Goal: Task Accomplishment & Management: Use online tool/utility

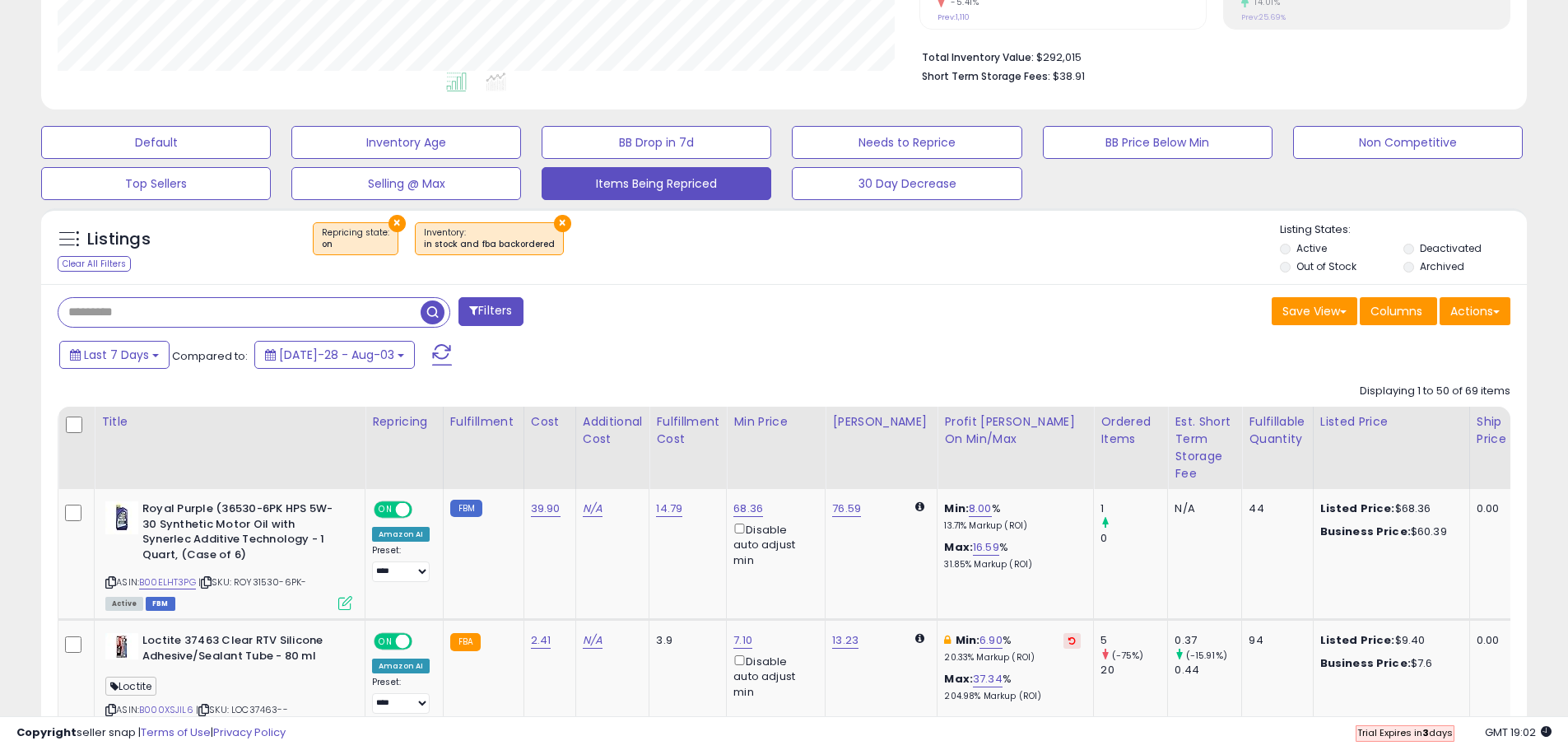
scroll to position [412, 0]
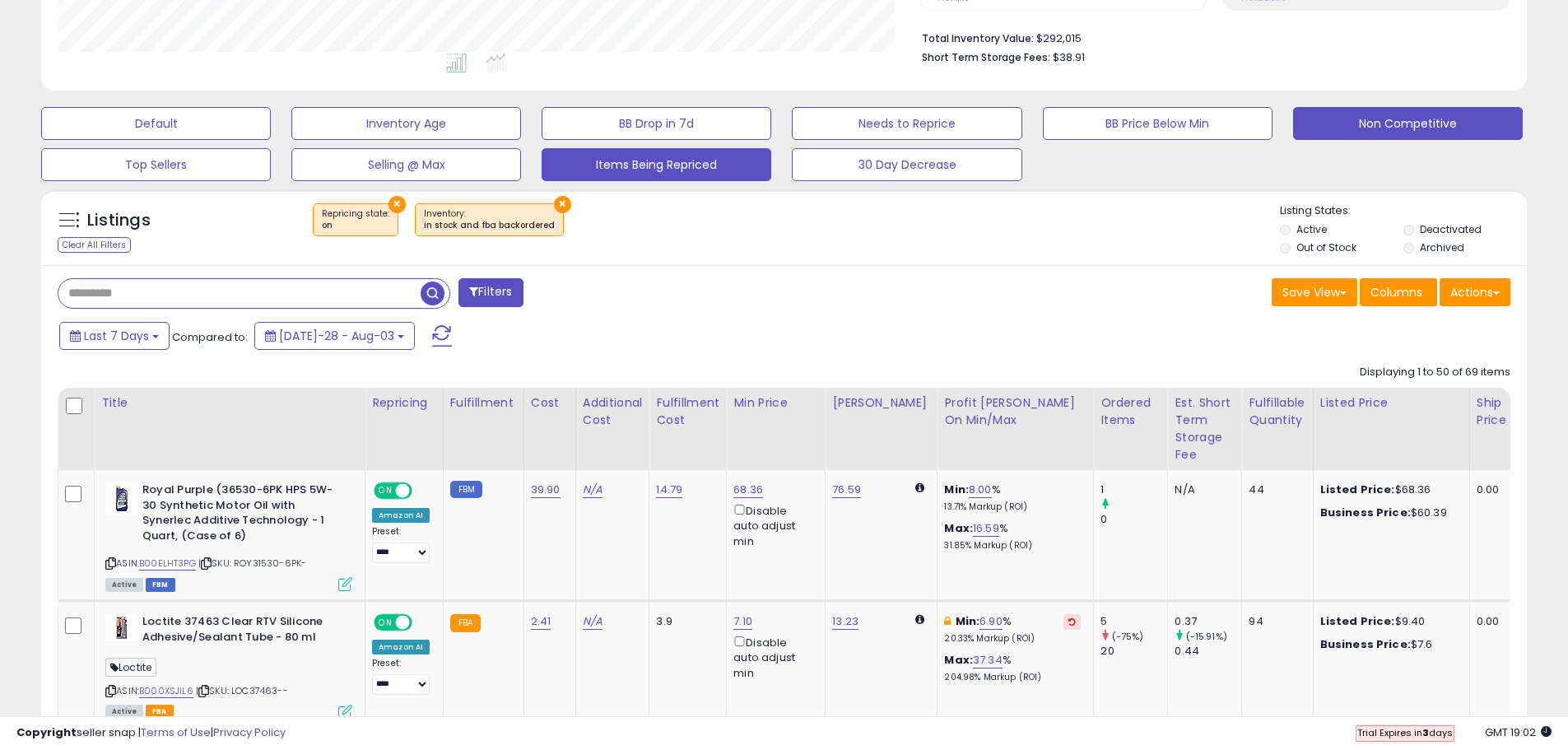
click at [270, 110] on button "Non Competitive" at bounding box center [156, 124] width 230 height 33
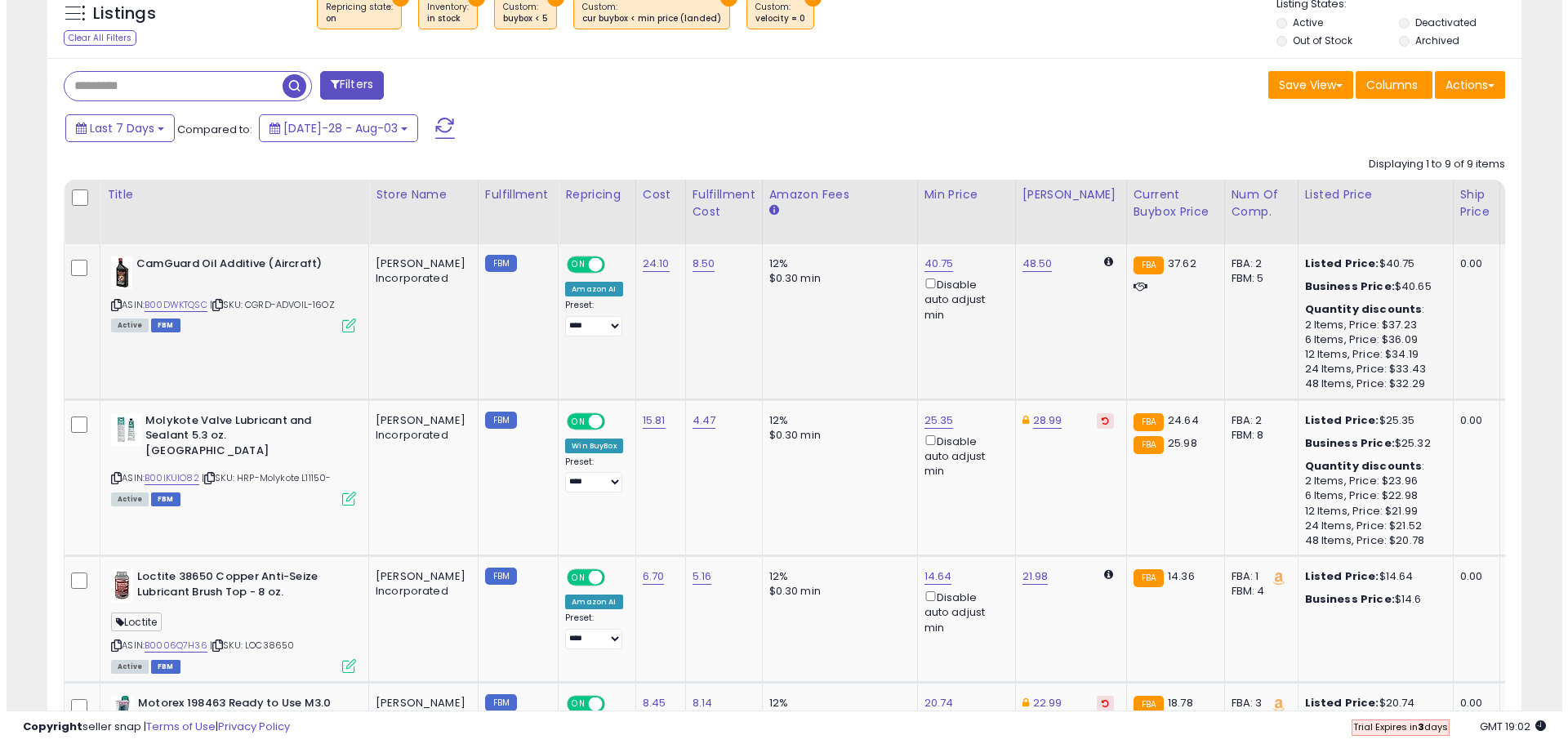
scroll to position [0, 0]
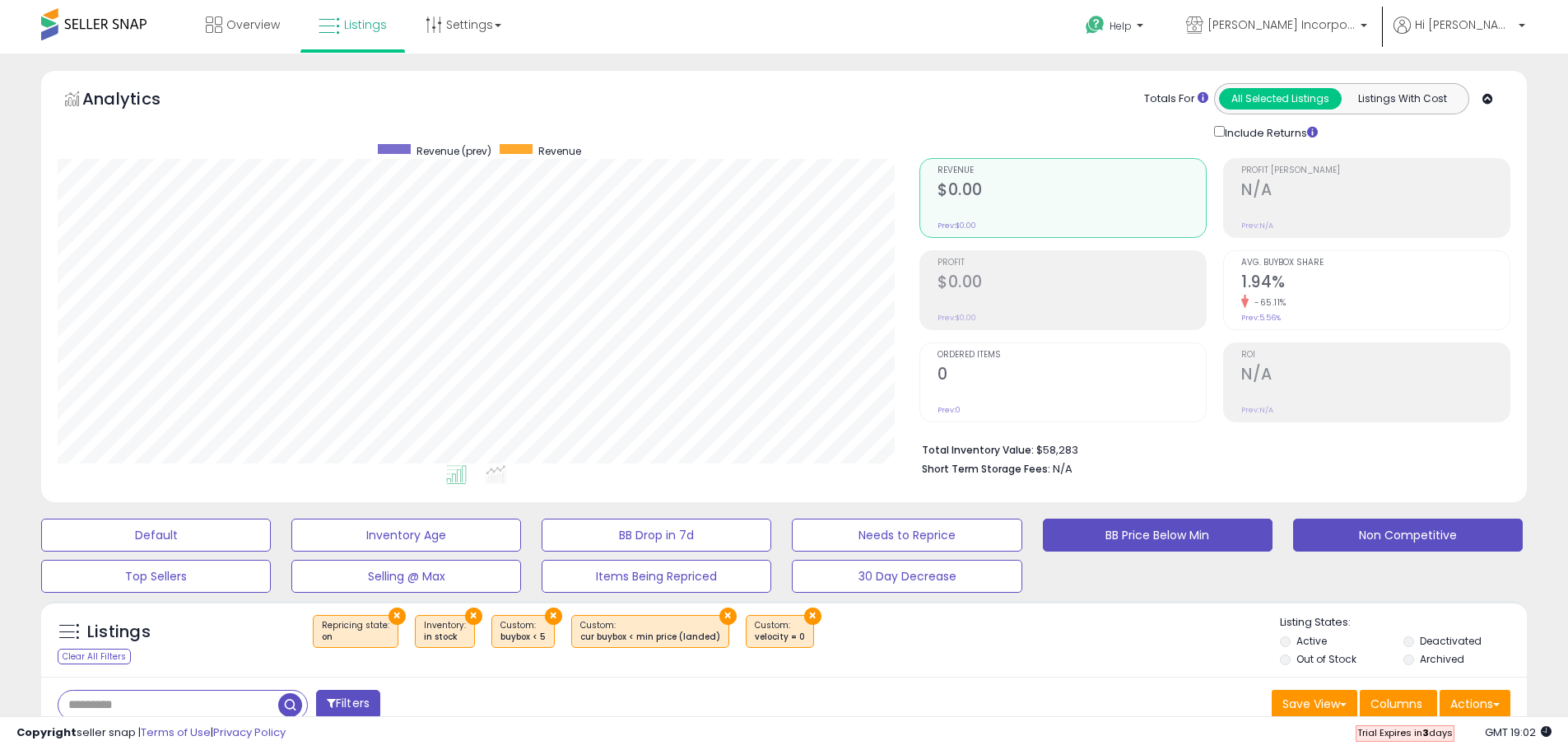
click at [270, 543] on button "BB Price Below Min" at bounding box center [156, 535] width 230 height 33
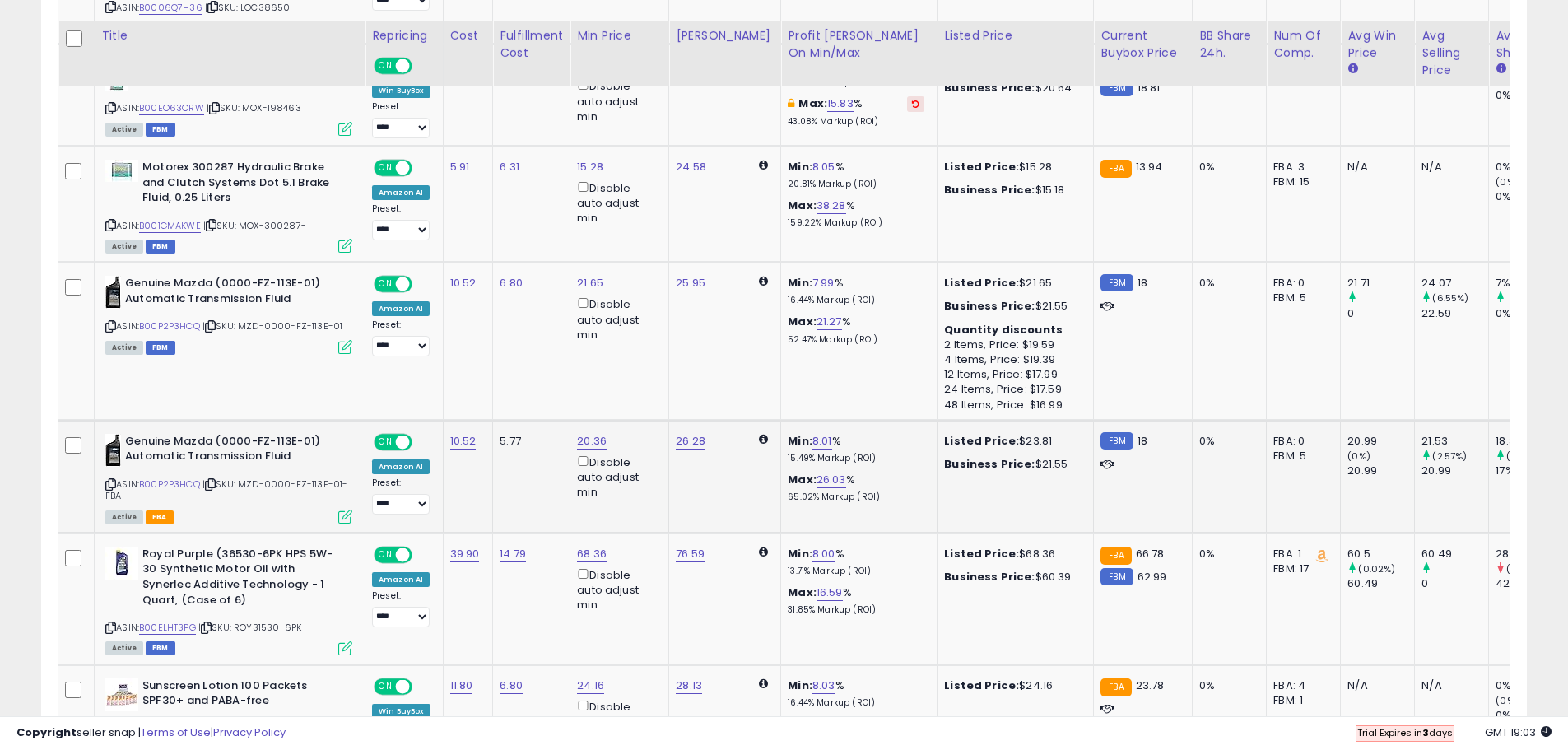
scroll to position [1477, 0]
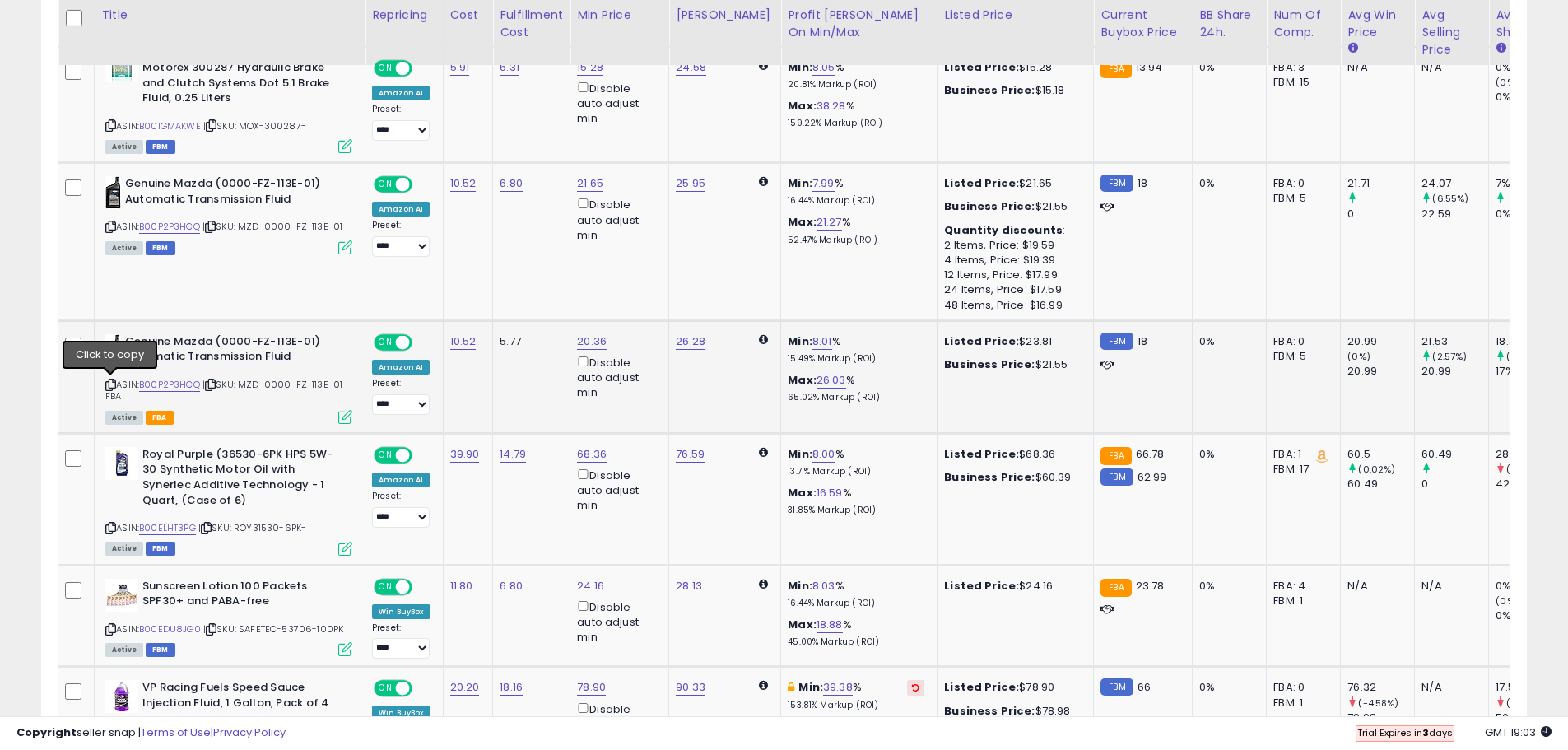
click at [112, 381] on icon at bounding box center [110, 385] width 10 height 9
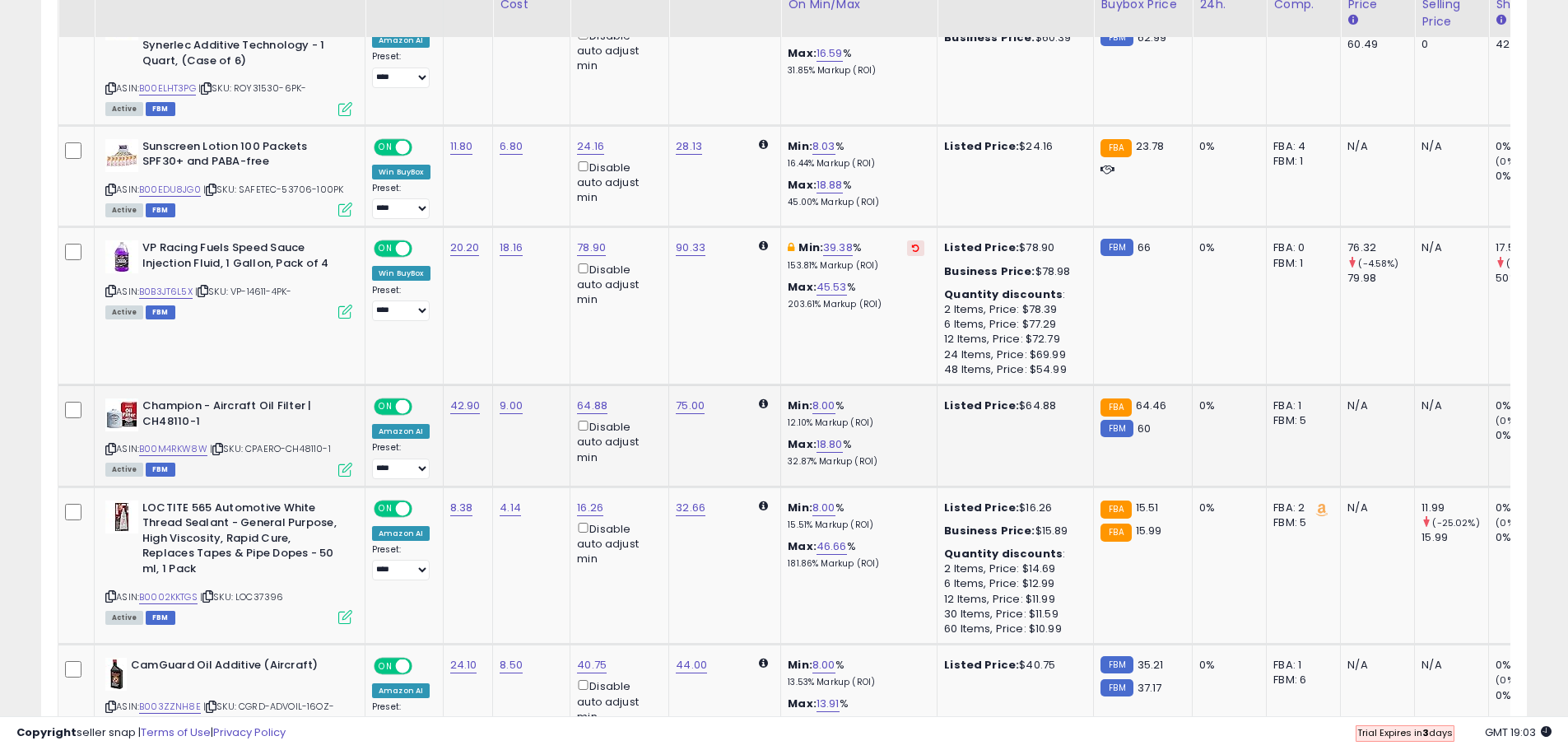
scroll to position [1890, 0]
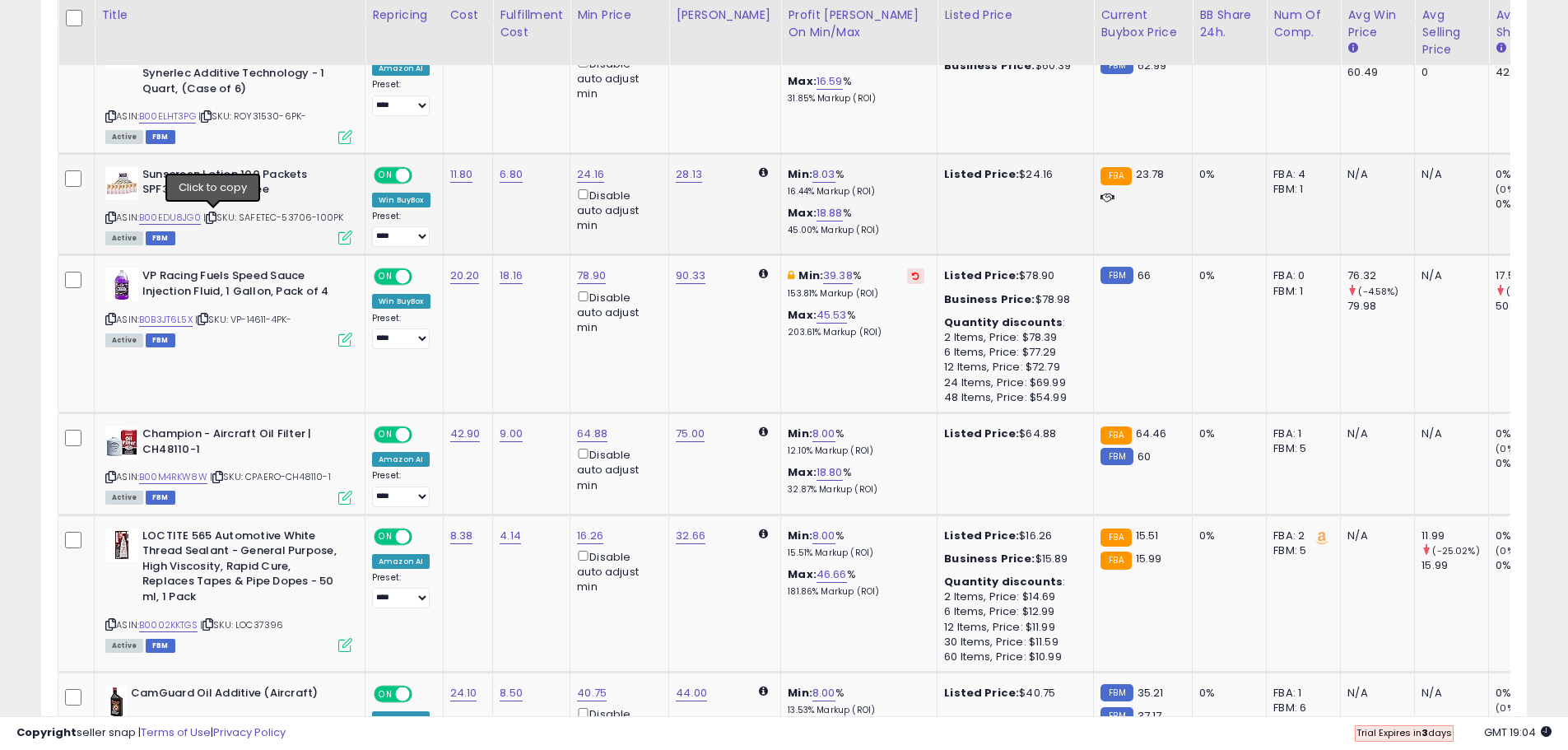
click at [214, 217] on icon at bounding box center [211, 218] width 10 height 9
click at [110, 221] on icon at bounding box center [110, 218] width 10 height 9
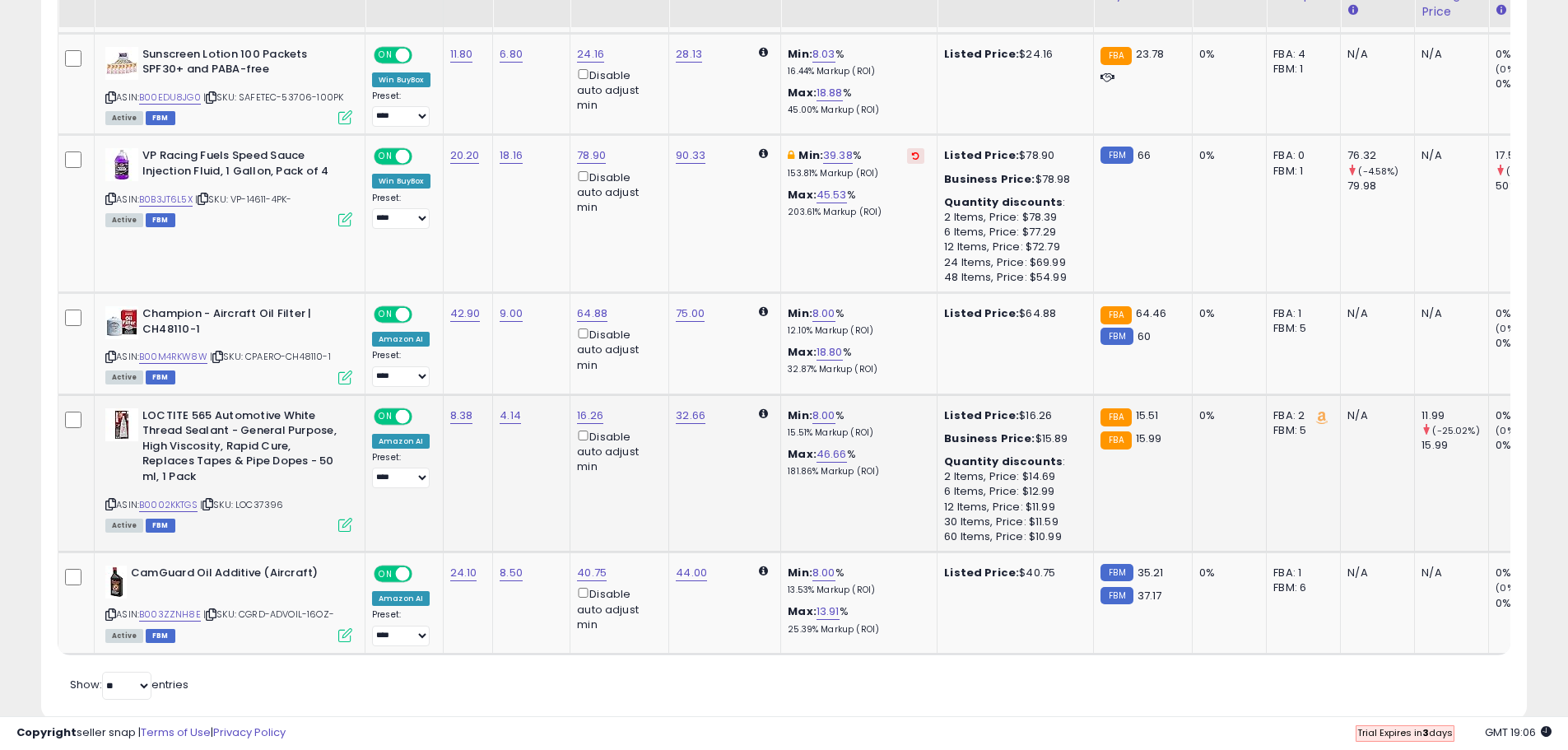
scroll to position [1972, 0]
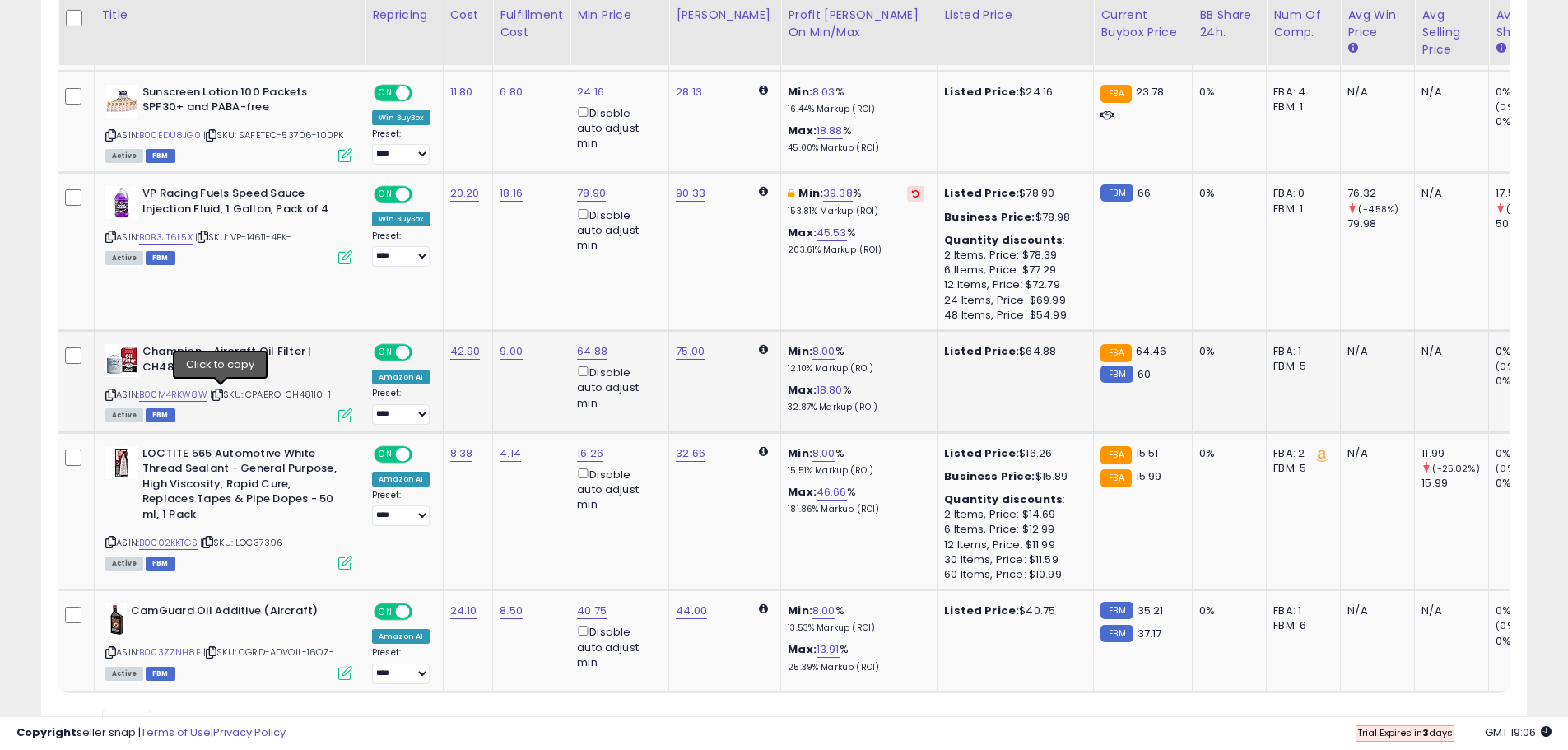
click at [222, 398] on icon at bounding box center [217, 395] width 10 height 9
click at [109, 393] on icon at bounding box center [110, 395] width 10 height 9
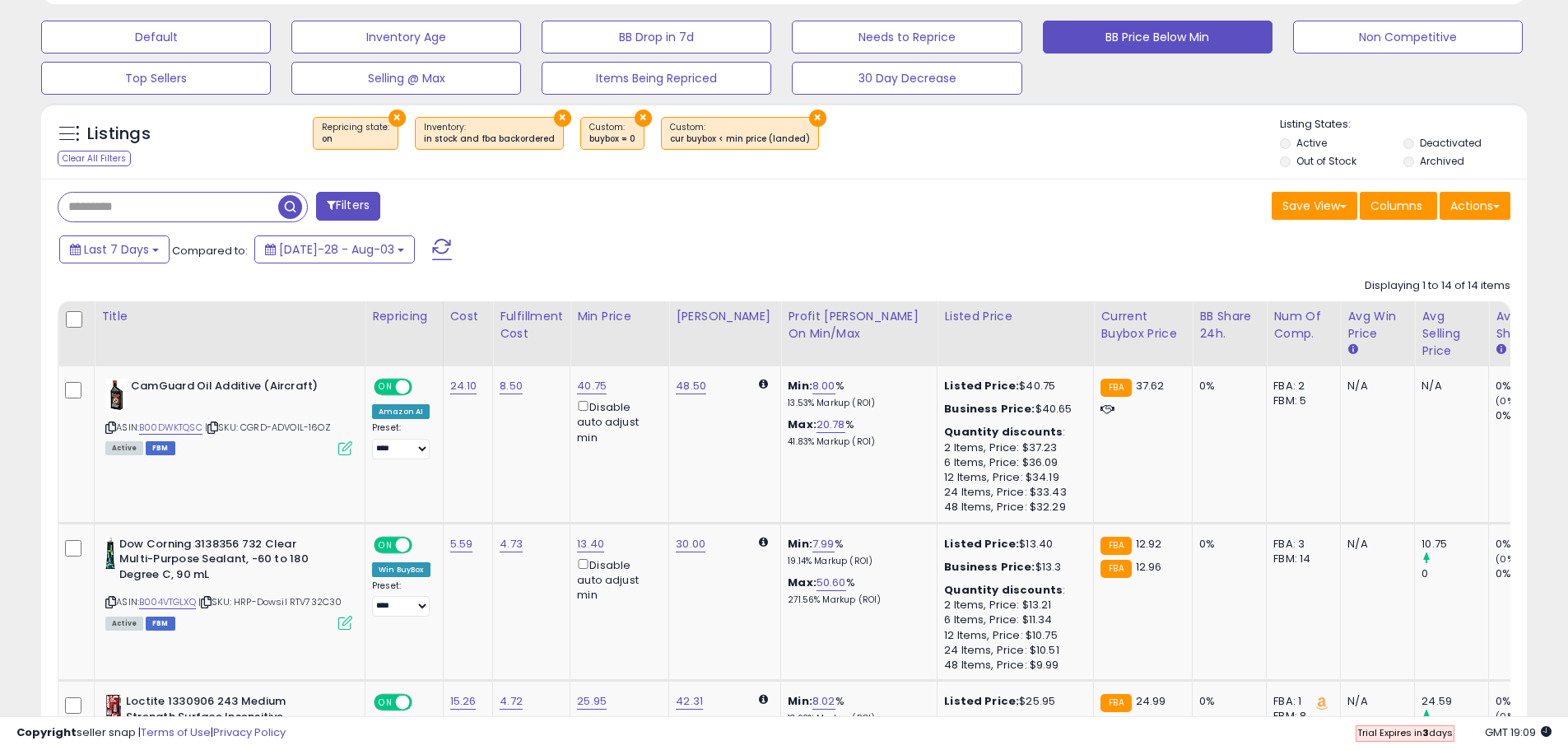
scroll to position [490, 0]
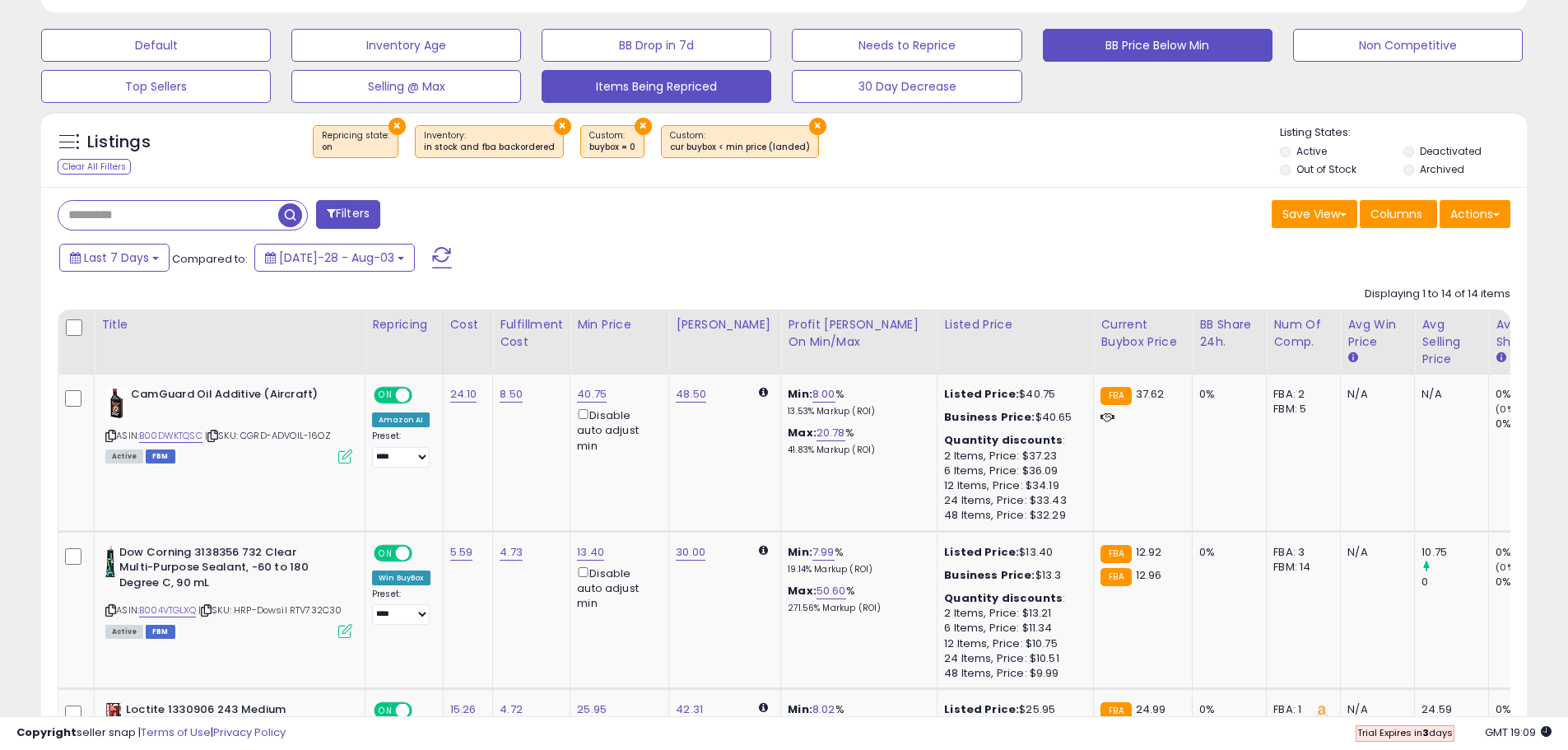
click at [270, 62] on button "Items Being Repriced" at bounding box center [156, 45] width 230 height 33
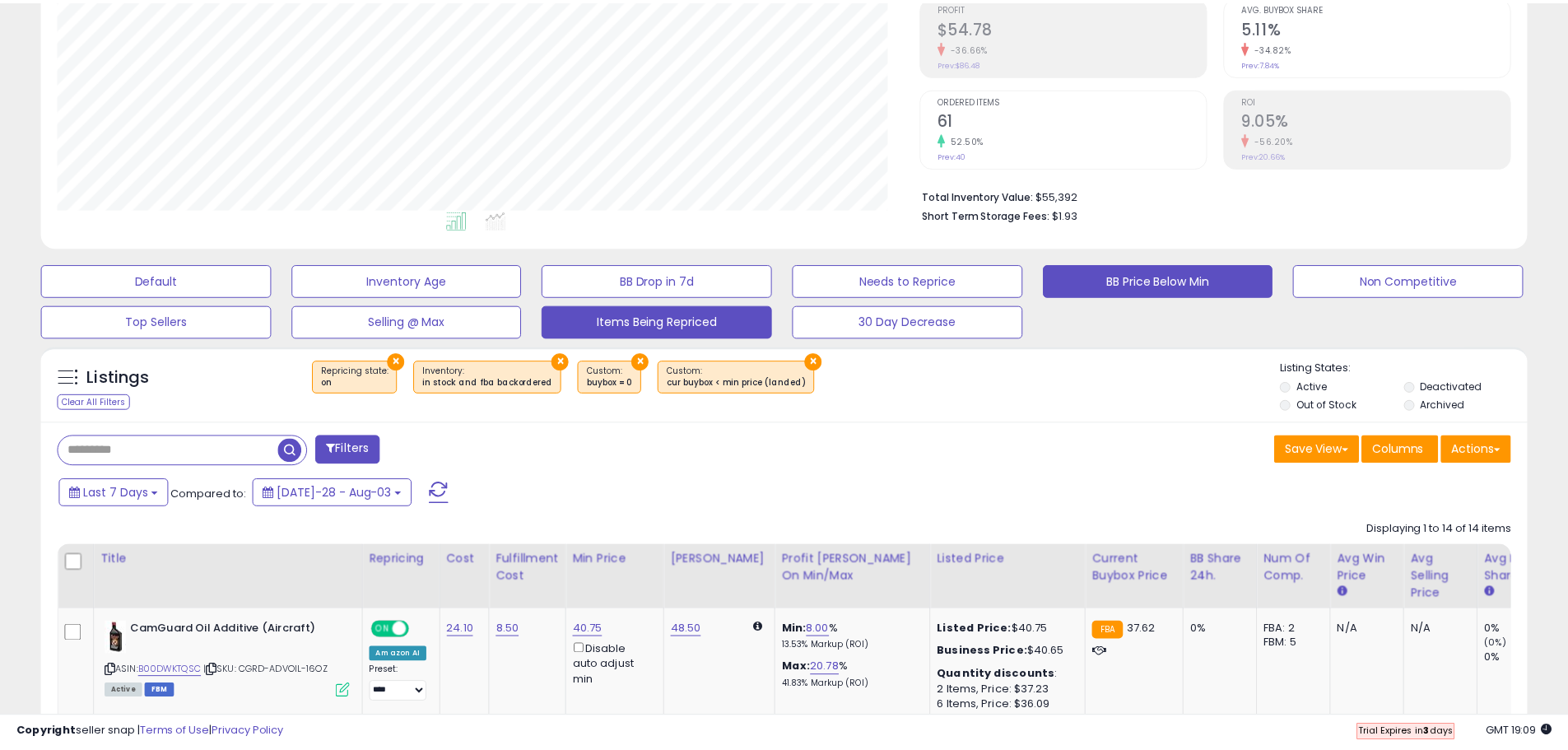
scroll to position [338, 869]
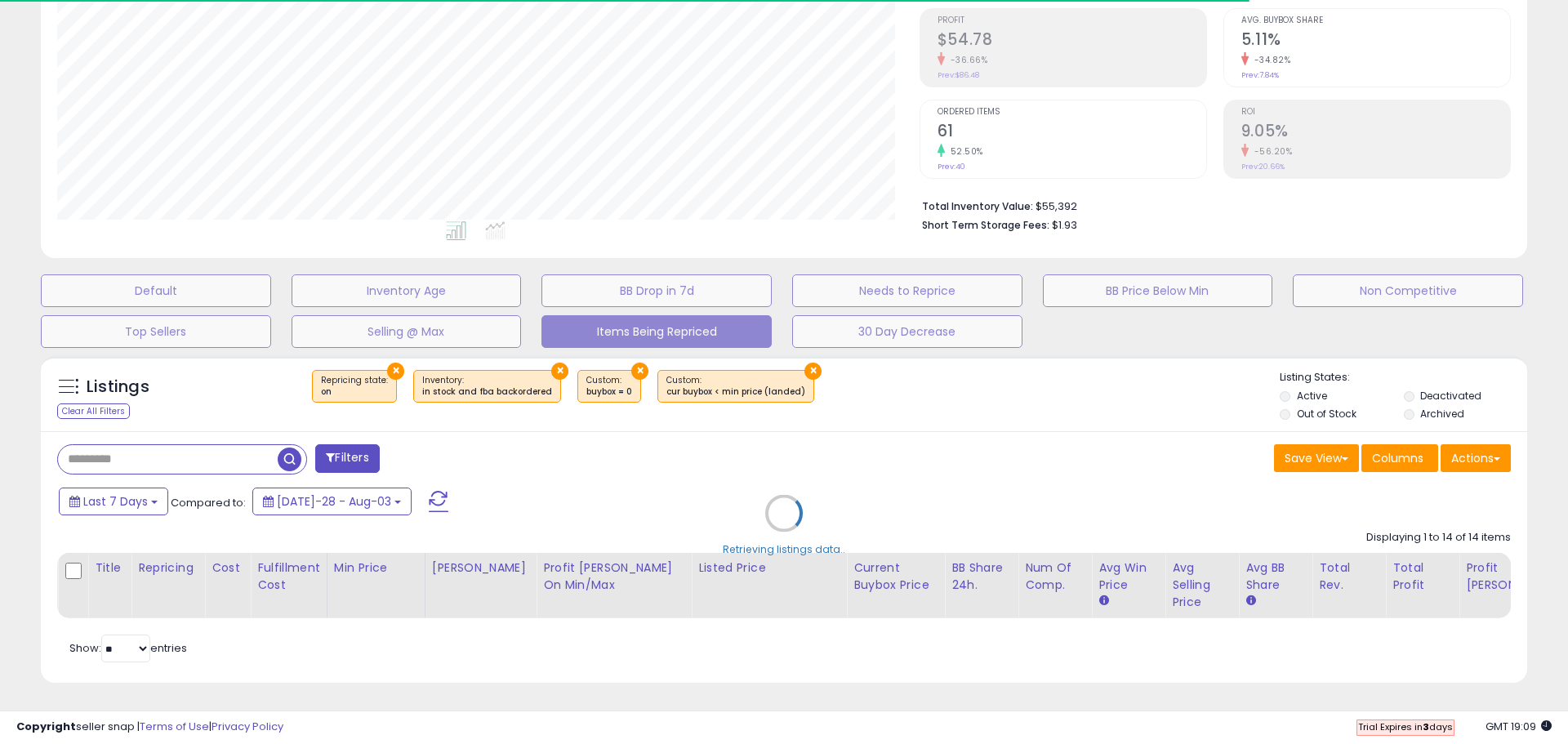
select select "**"
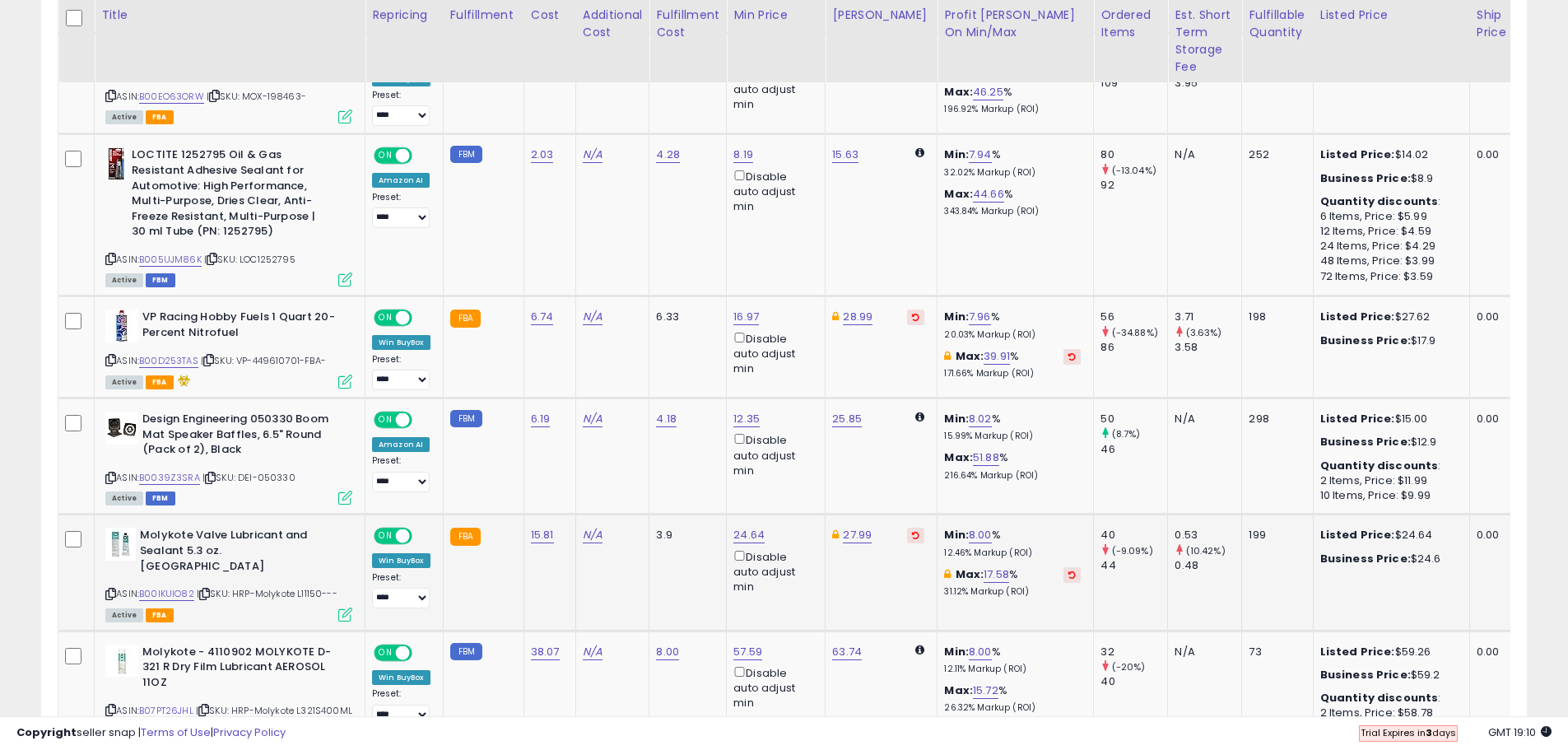
scroll to position [831, 0]
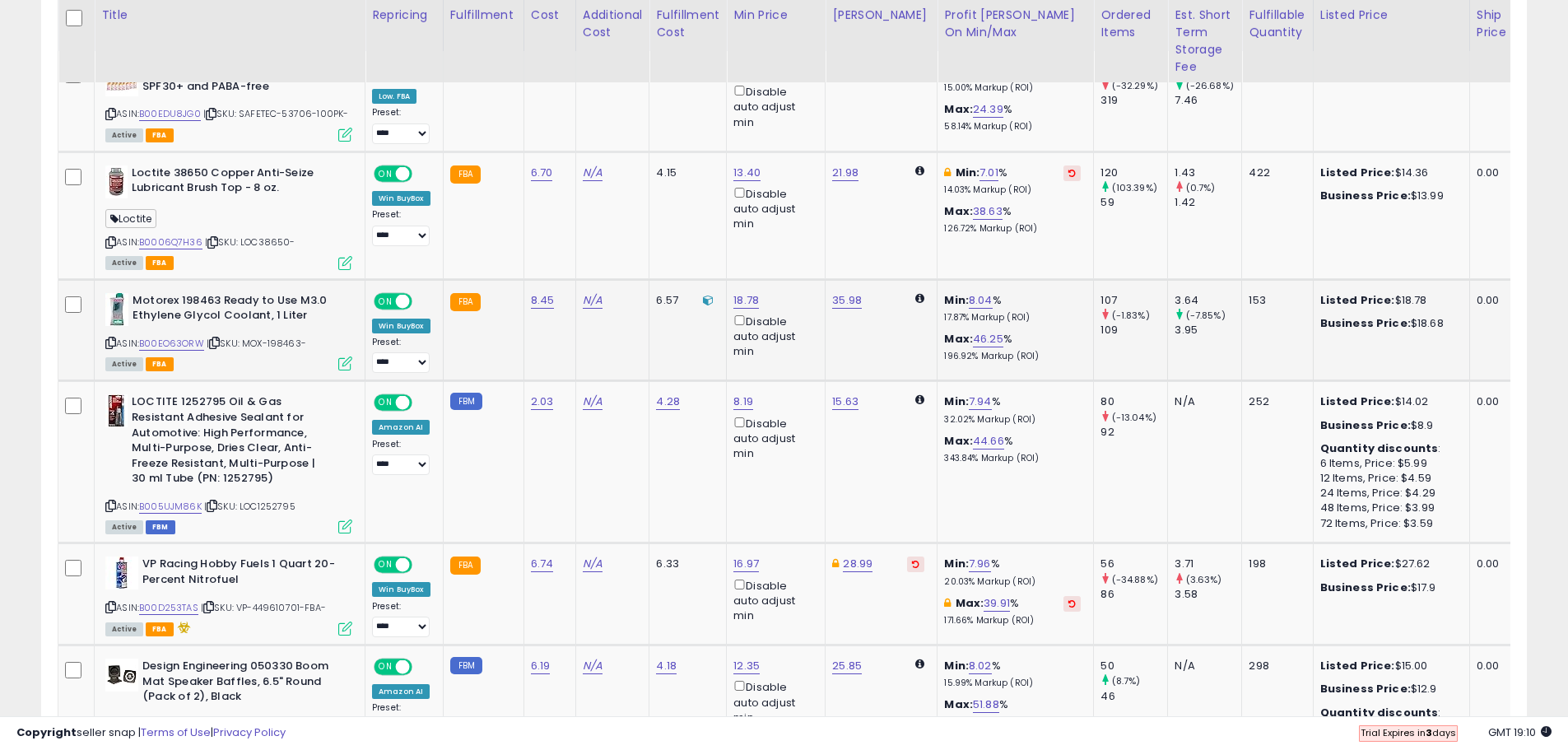
click at [218, 342] on icon at bounding box center [214, 343] width 10 height 9
click at [213, 611] on icon at bounding box center [209, 607] width 10 height 9
drag, startPoint x: 110, startPoint y: 607, endPoint x: 119, endPoint y: 581, distance: 27.5
click at [110, 607] on icon at bounding box center [110, 607] width 10 height 9
click at [850, 564] on link "28.99" at bounding box center [857, 564] width 30 height 17
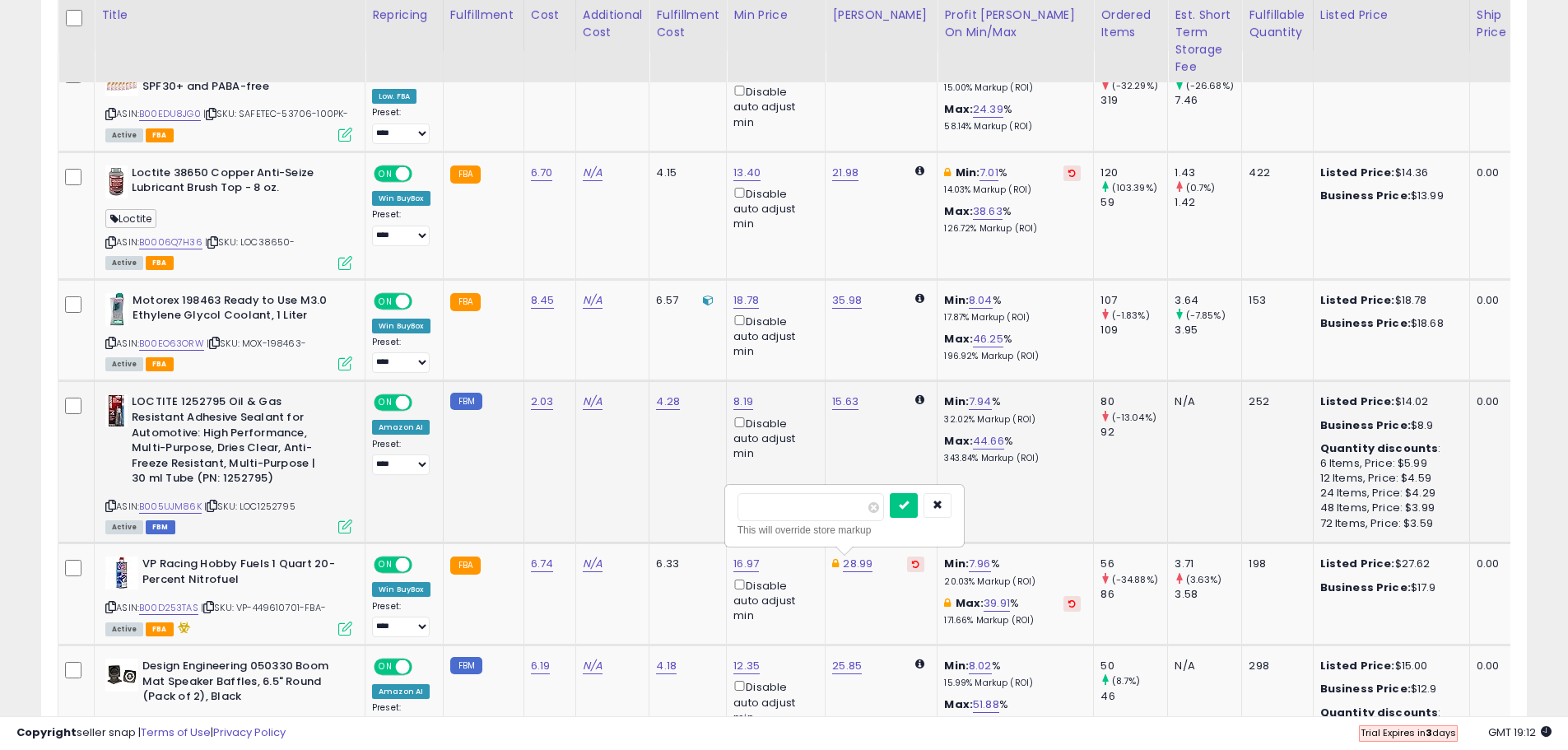
drag, startPoint x: 829, startPoint y: 512, endPoint x: 693, endPoint y: 507, distance: 136.1
type input "*****"
click at [917, 512] on button "submit" at bounding box center [904, 506] width 28 height 24
click at [854, 562] on link "27.88" at bounding box center [857, 564] width 29 height 17
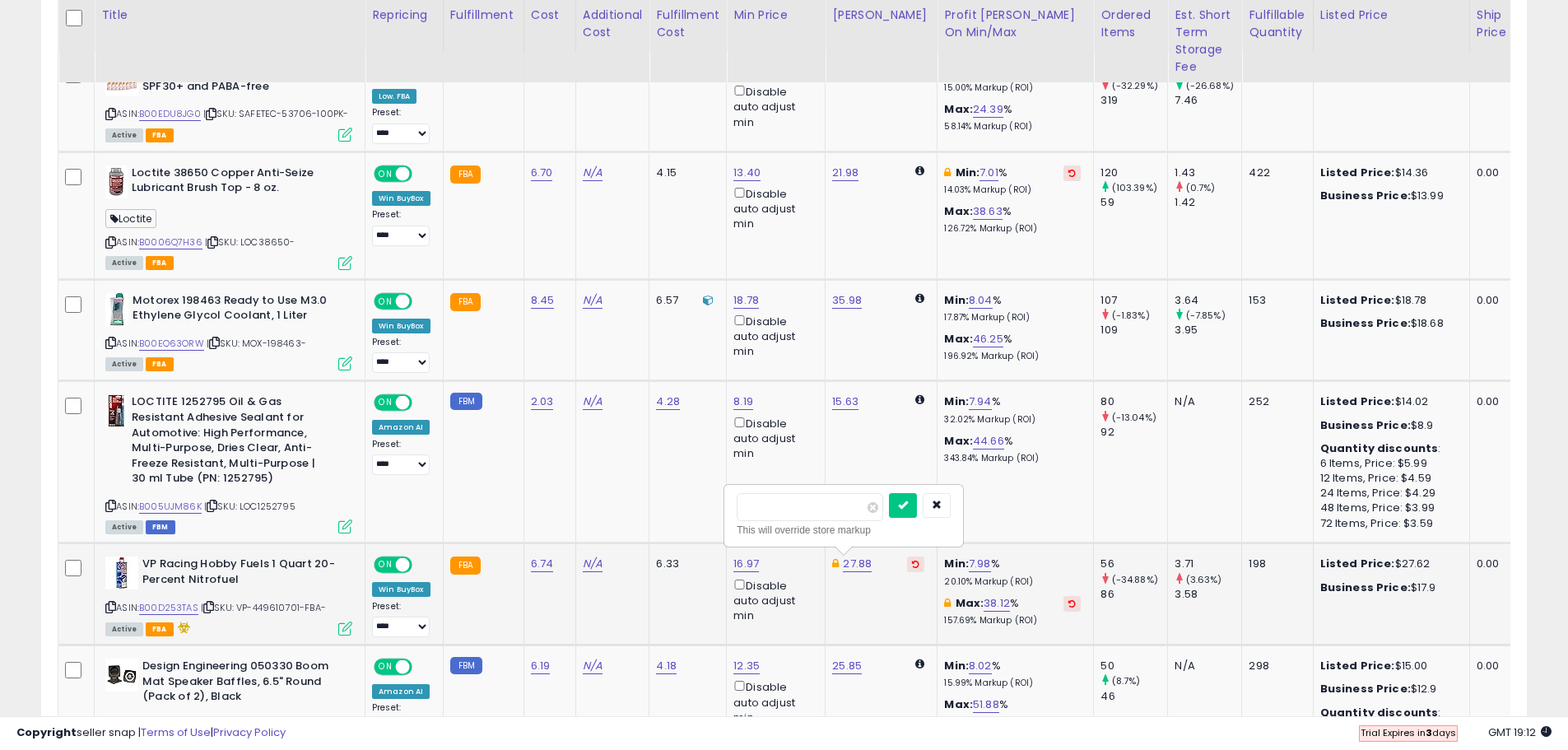
click at [753, 508] on input "*****" at bounding box center [810, 507] width 146 height 28
type input "*****"
click at [917, 512] on button "submit" at bounding box center [903, 506] width 28 height 24
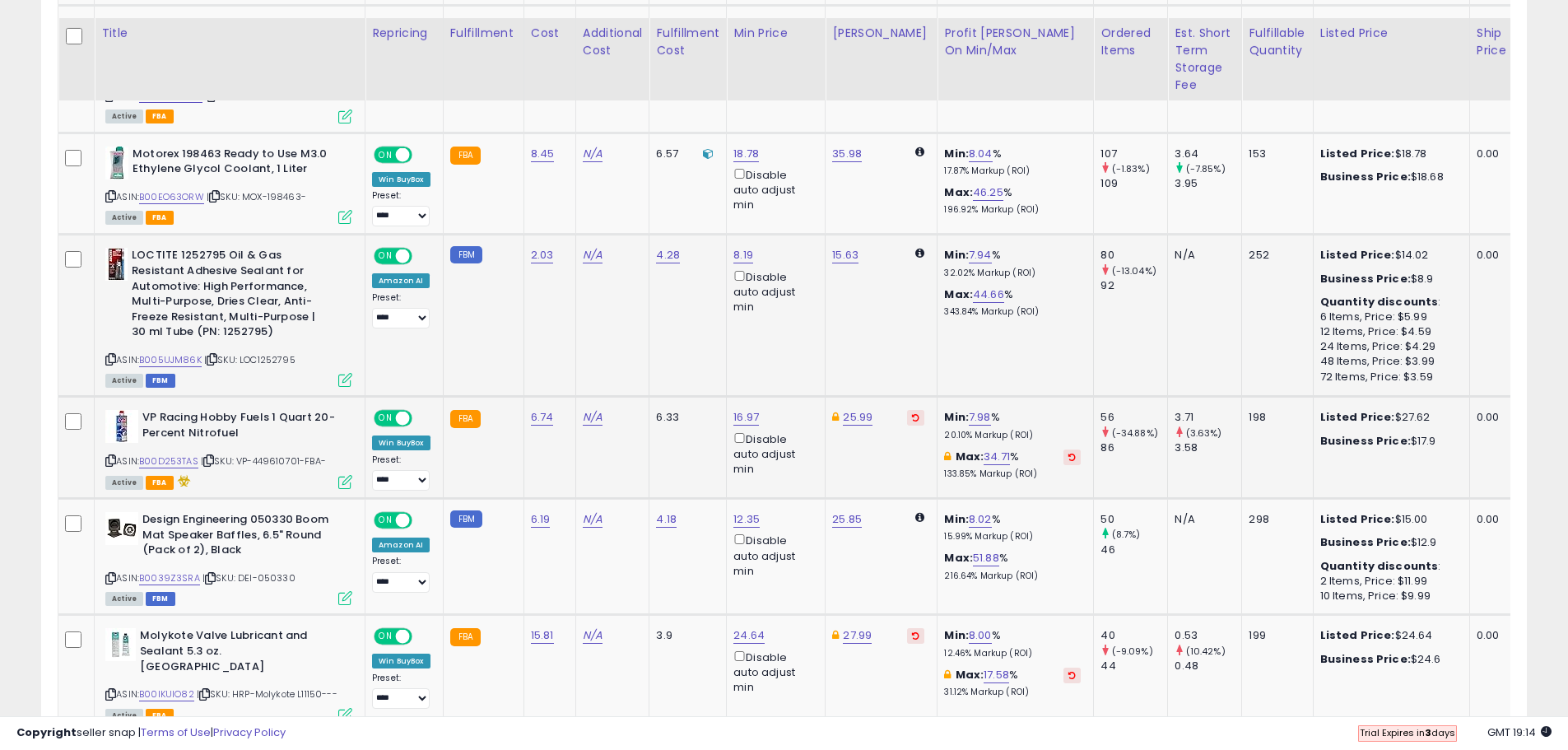
scroll to position [995, 0]
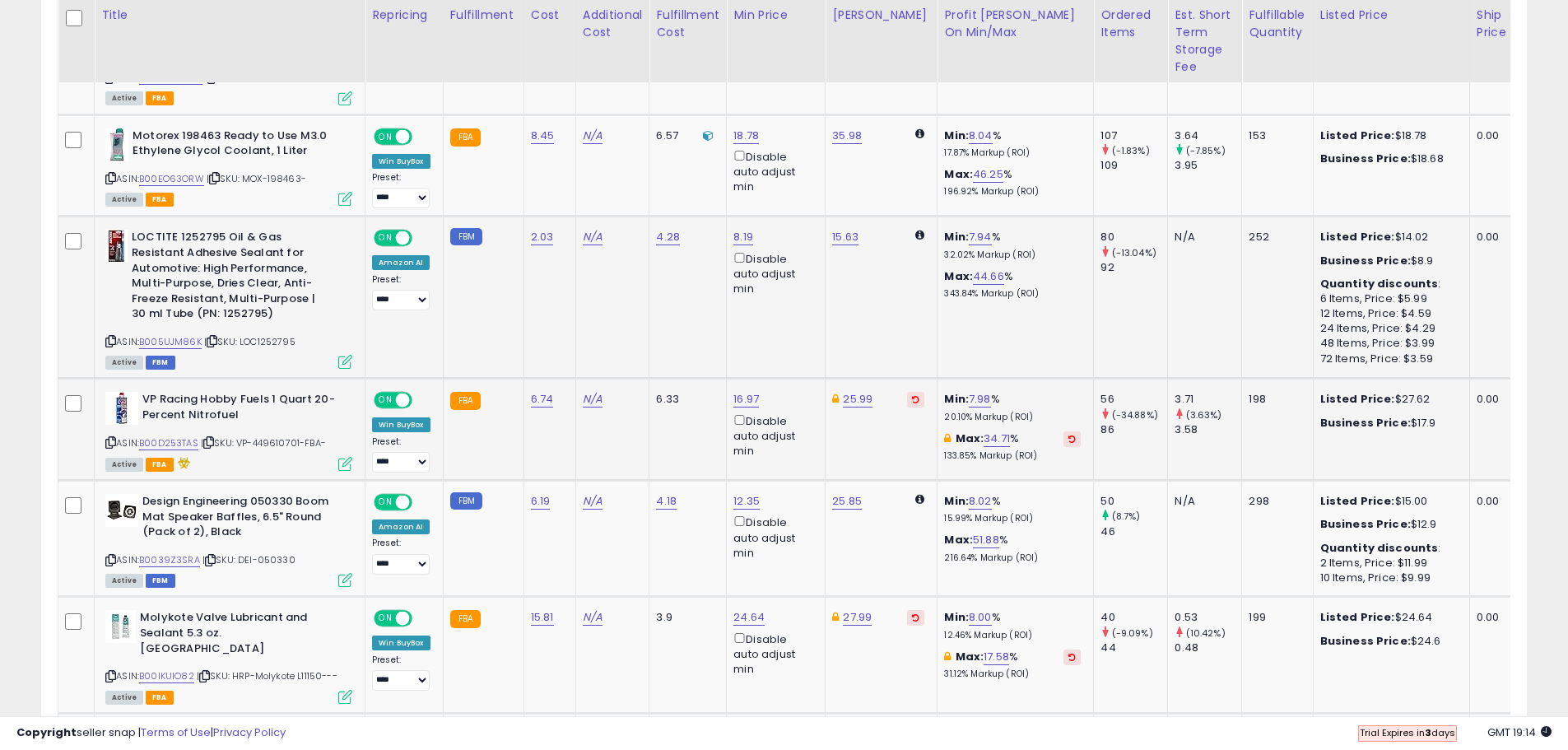
click at [112, 342] on icon at bounding box center [110, 341] width 10 height 9
click at [214, 341] on icon at bounding box center [212, 341] width 10 height 9
drag, startPoint x: 706, startPoint y: 186, endPoint x: 598, endPoint y: 186, distance: 108.0
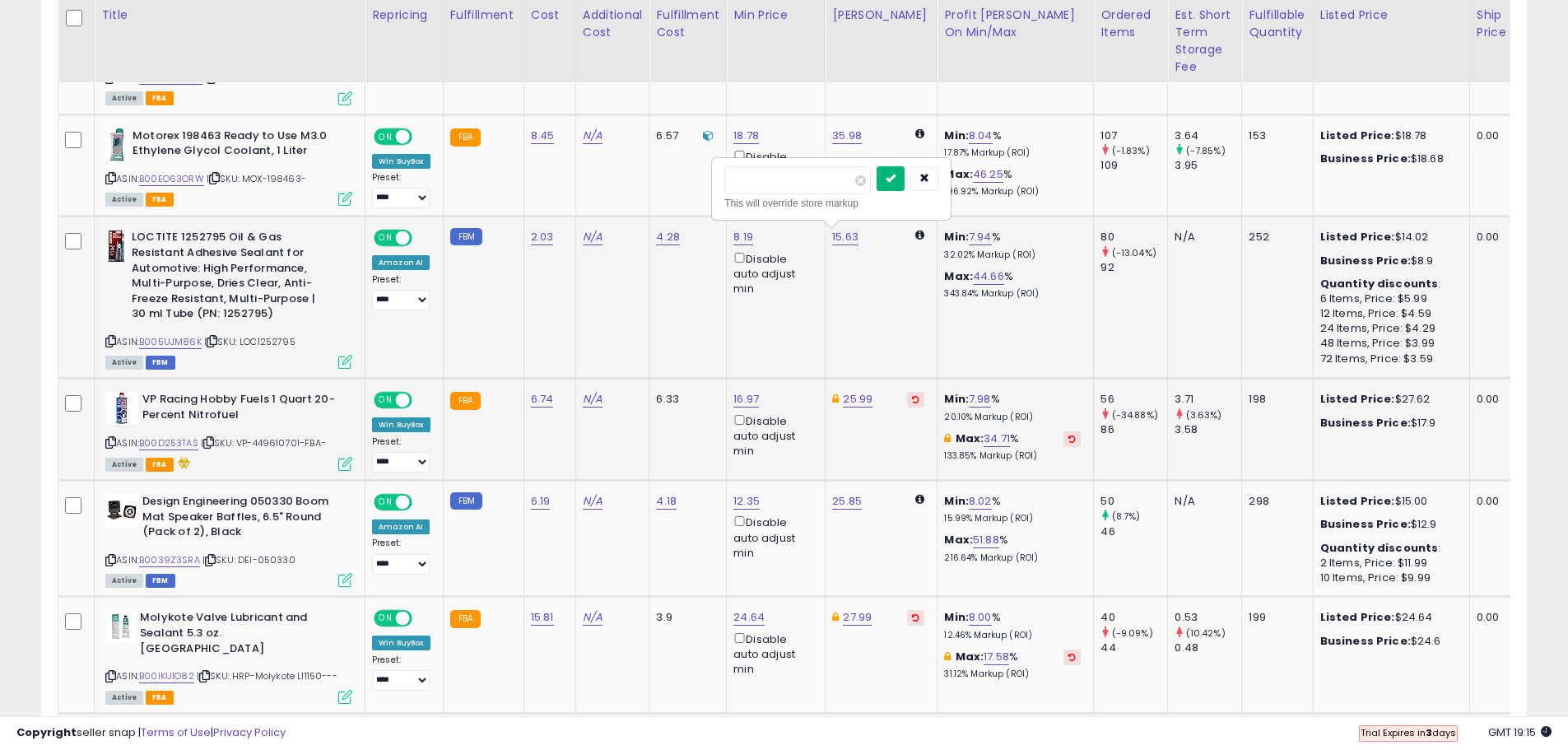
type input "*****"
click at [904, 187] on button "submit" at bounding box center [891, 178] width 28 height 24
click at [215, 560] on icon at bounding box center [210, 560] width 10 height 9
click at [112, 553] on div "ASIN: B0039Z3SRA | SKU: DEI-050330 Active FBM" at bounding box center [229, 539] width 247 height 91
click at [112, 558] on icon at bounding box center [110, 560] width 10 height 9
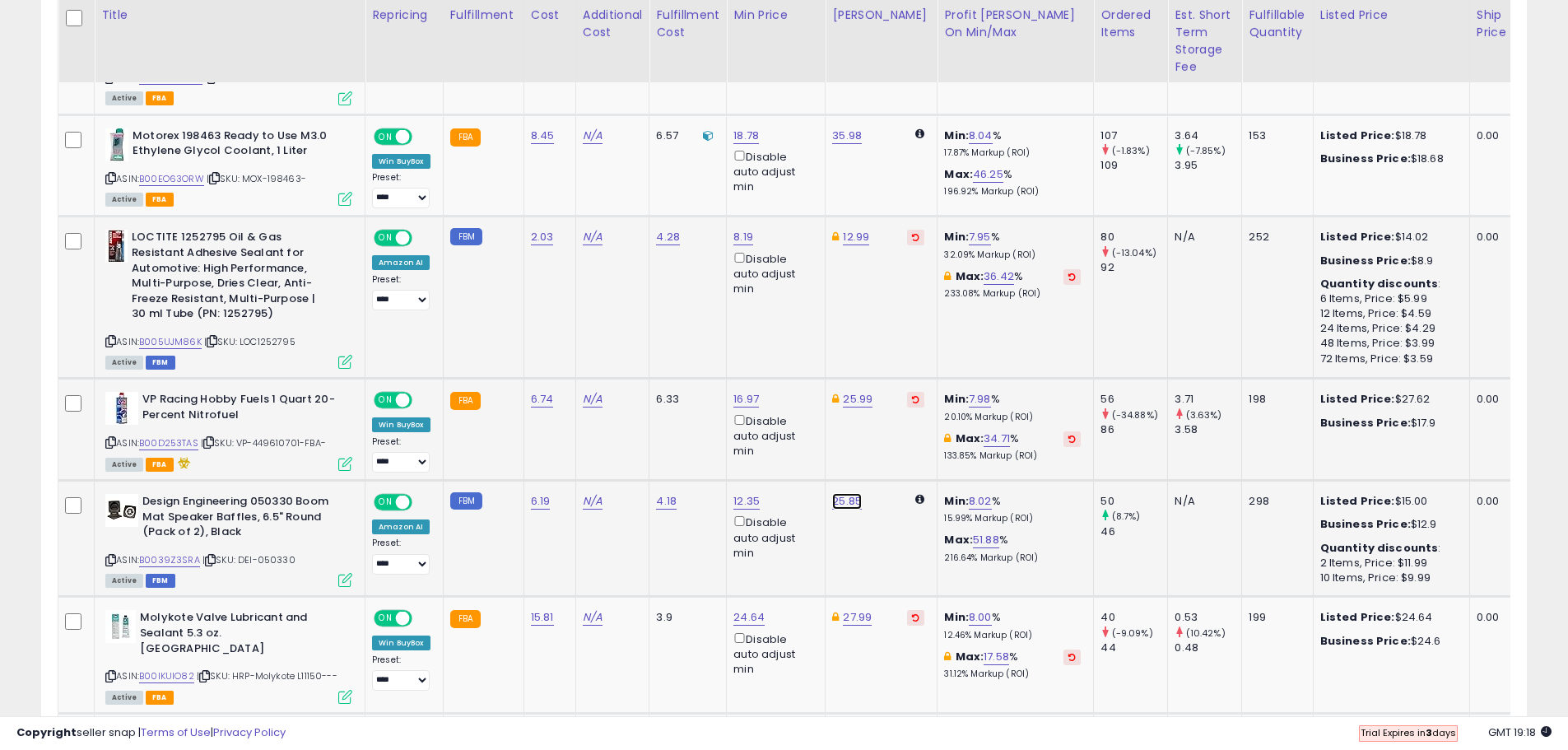
drag, startPoint x: 706, startPoint y: 452, endPoint x: 600, endPoint y: 466, distance: 106.9
type input "*****"
click at [906, 435] on button "submit" at bounding box center [892, 443] width 28 height 24
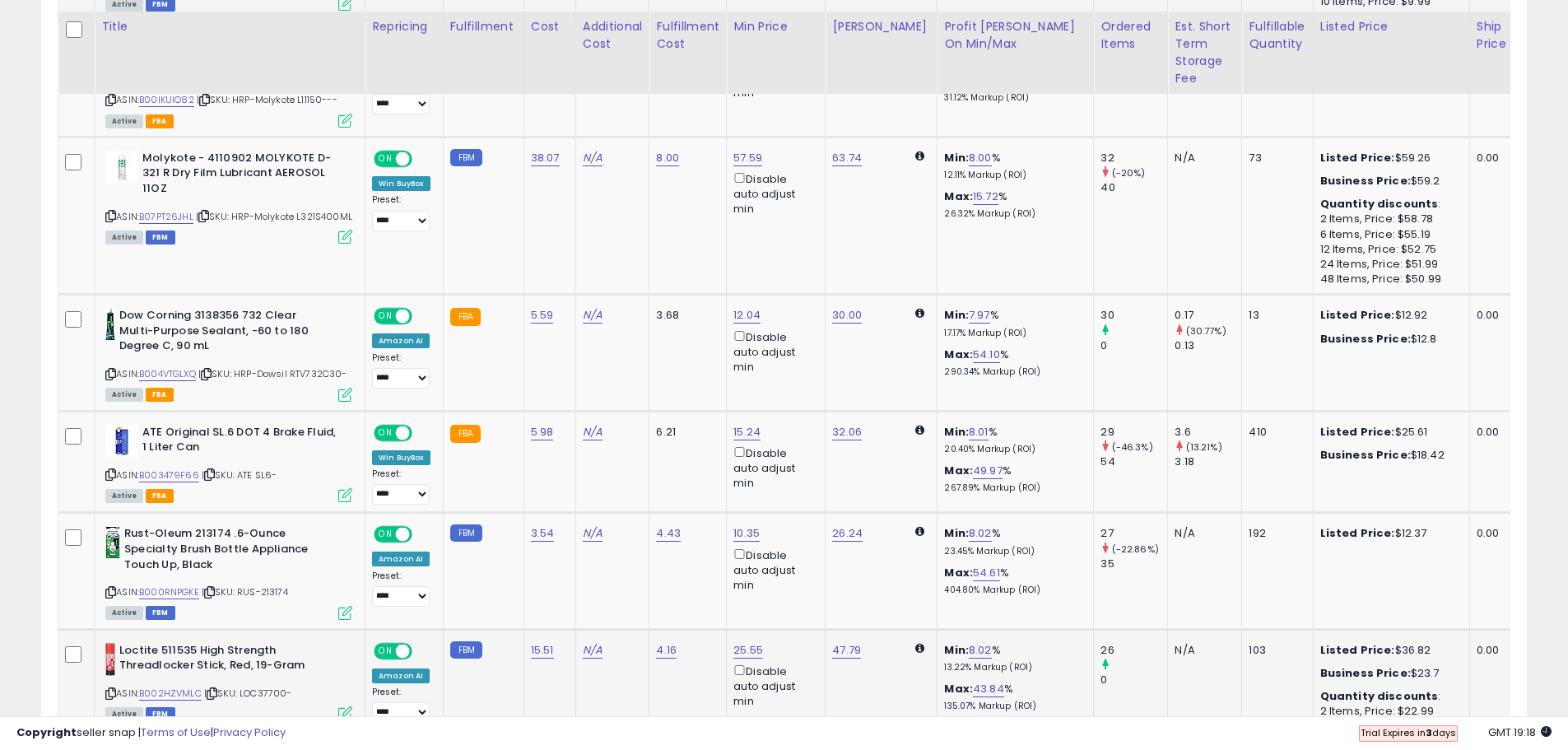
scroll to position [1654, 0]
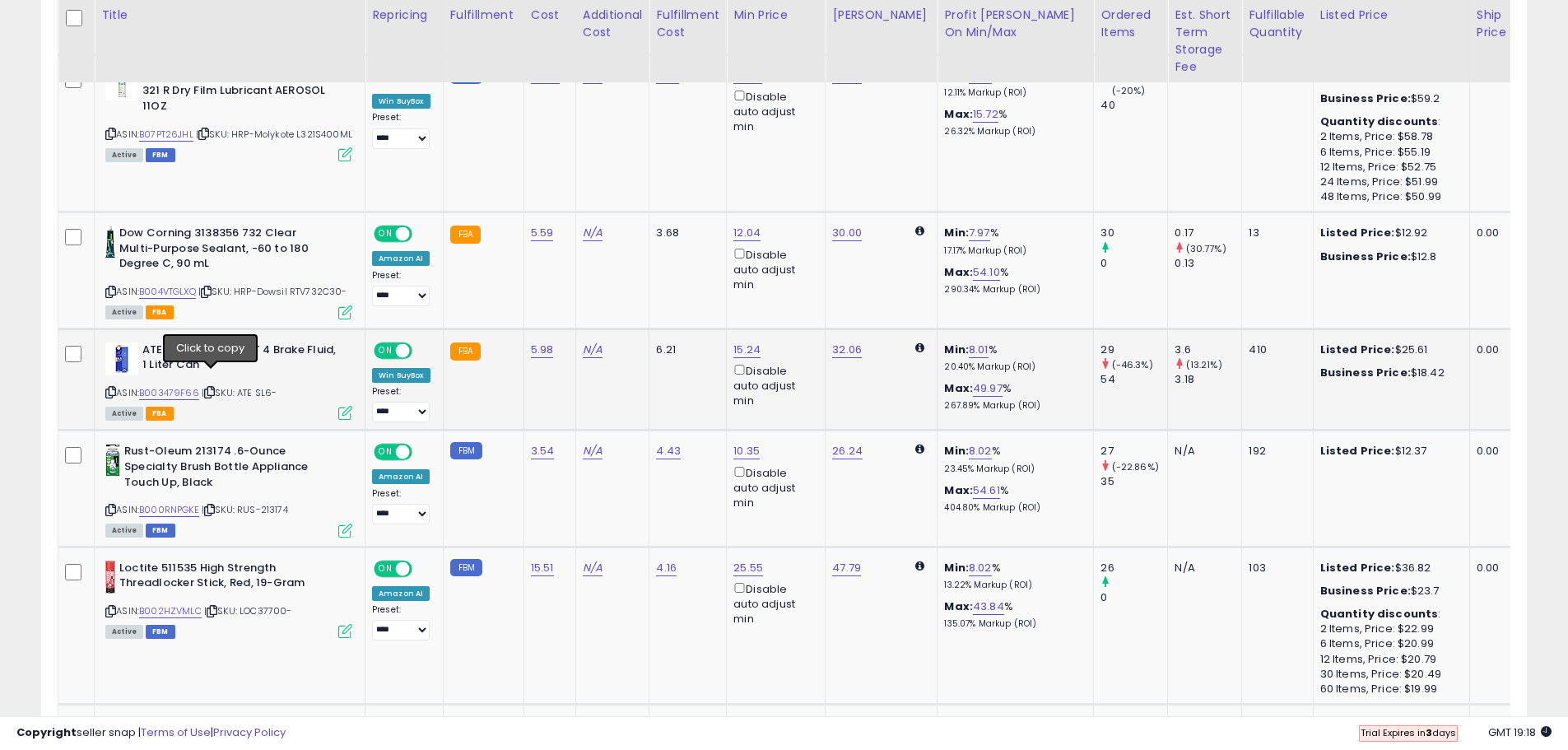
click at [213, 388] on icon at bounding box center [210, 392] width 10 height 9
click at [111, 388] on icon at bounding box center [110, 392] width 10 height 9
type input "*"
type input "*****"
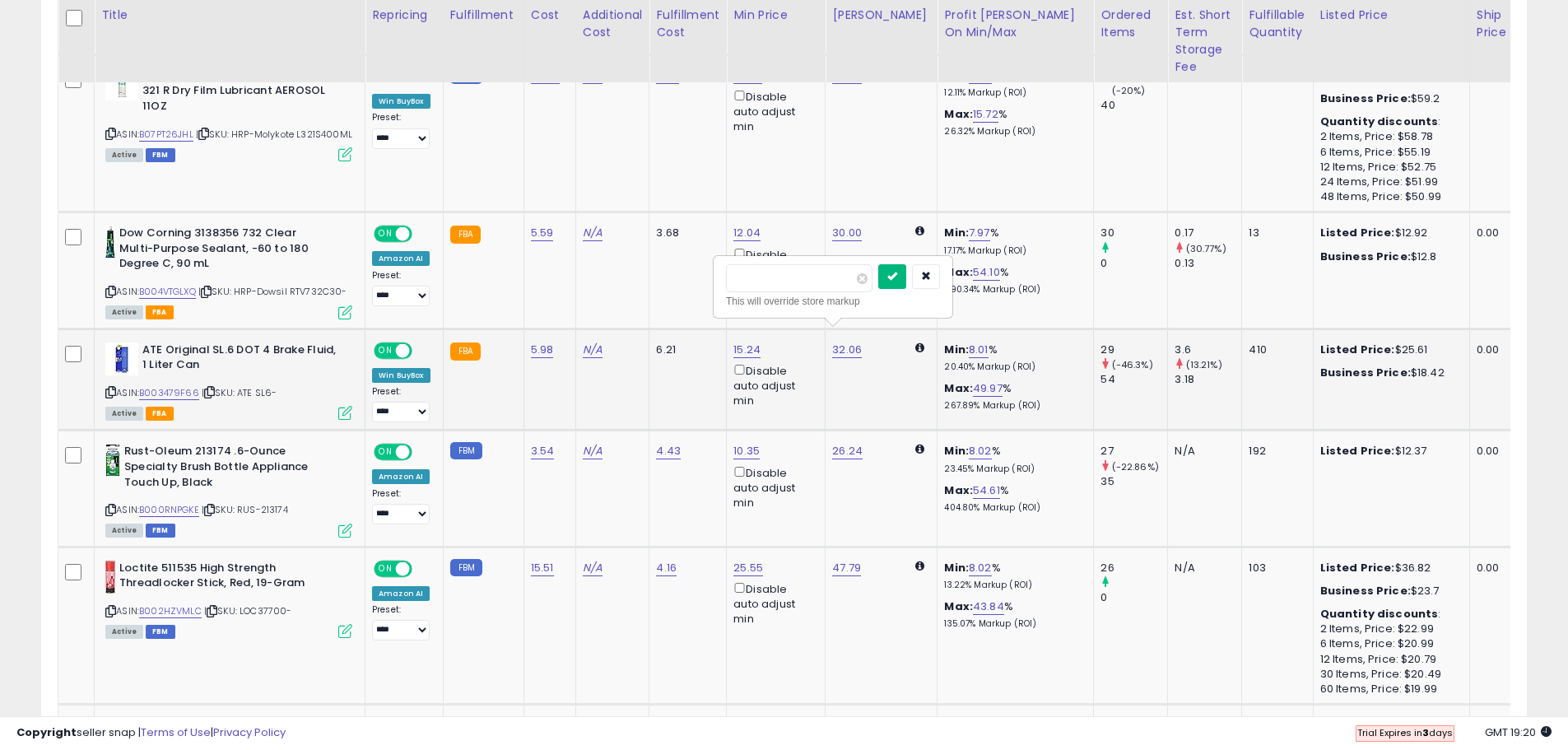
click at [897, 278] on icon "submit" at bounding box center [891, 275] width 10 height 10
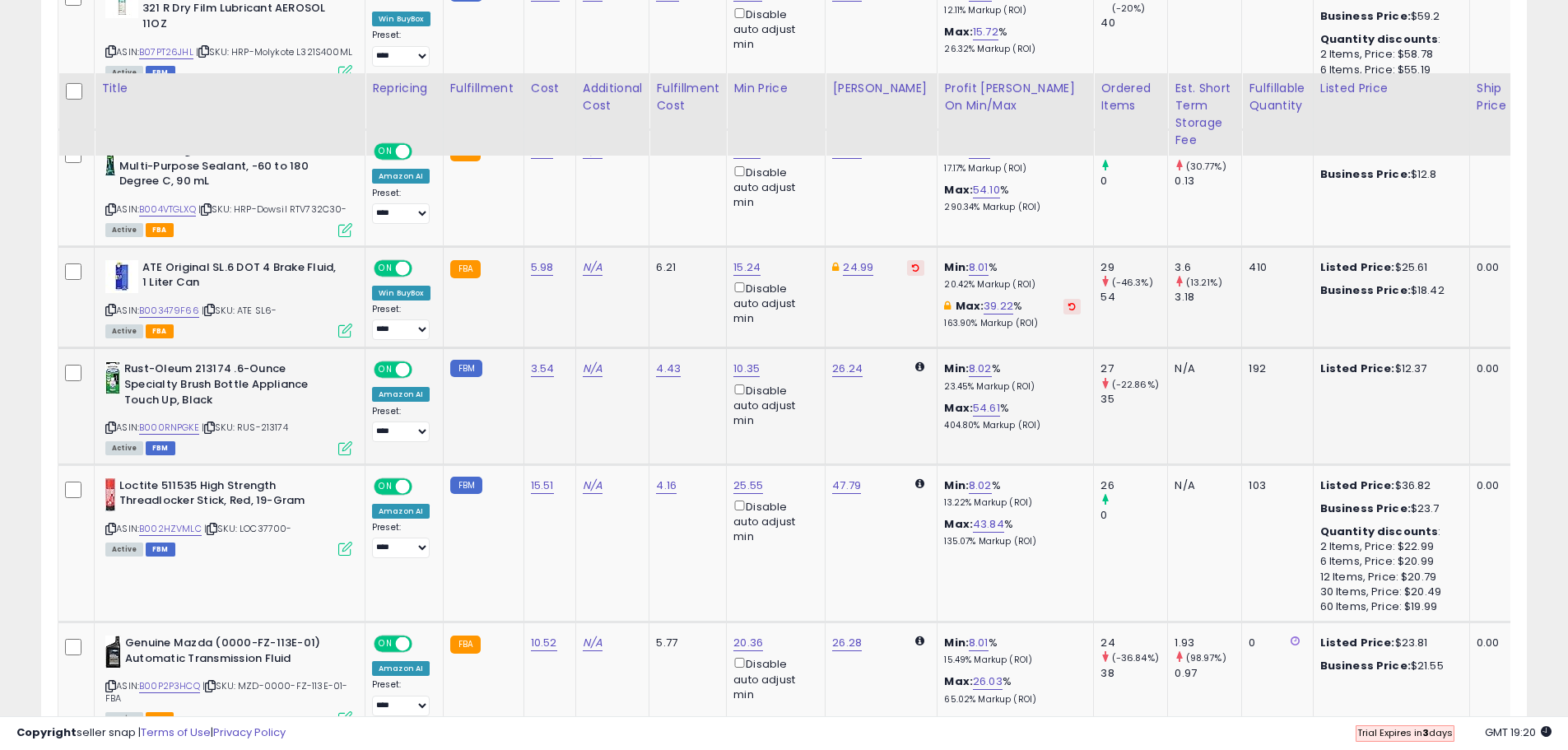
scroll to position [1818, 0]
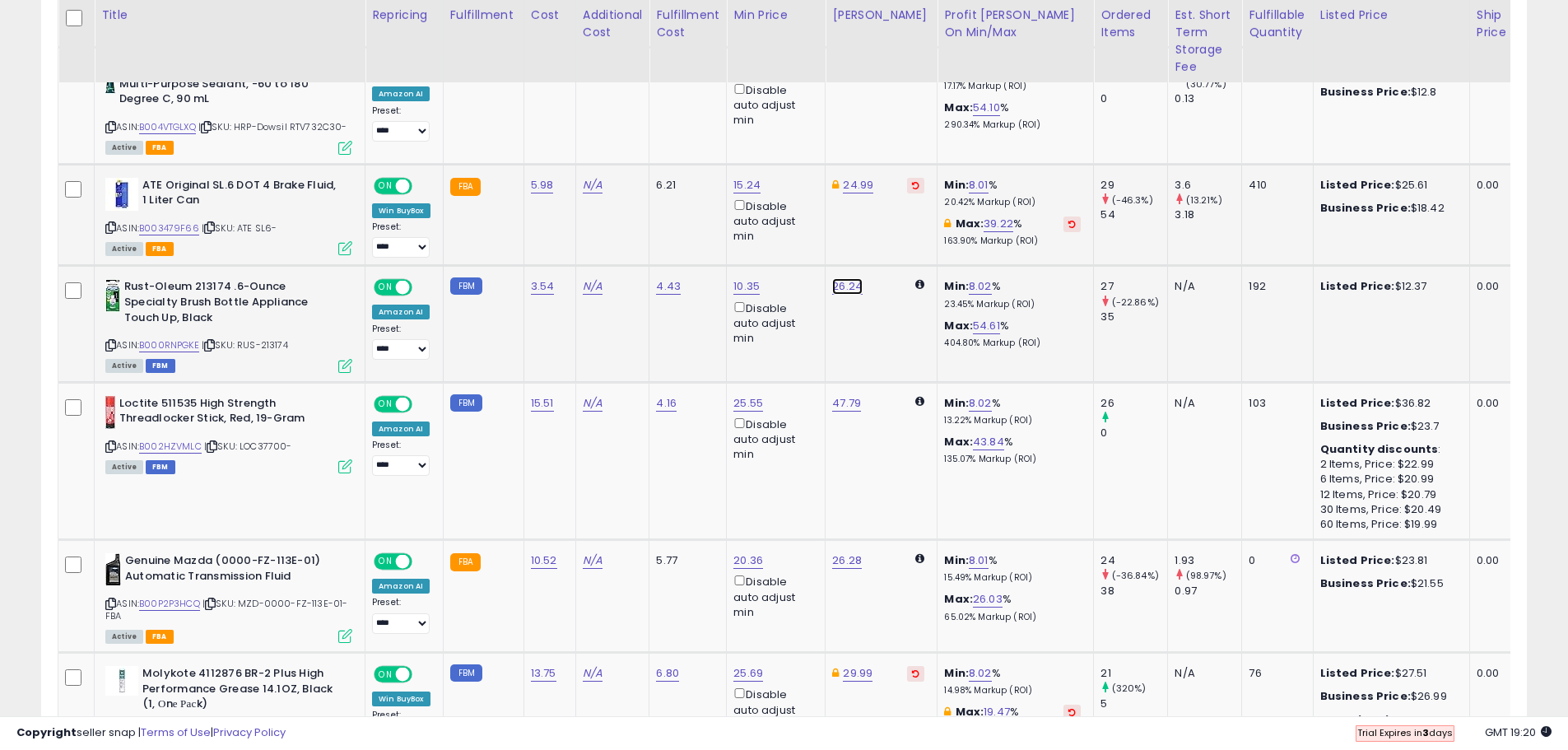
drag, startPoint x: 705, startPoint y: 198, endPoint x: 620, endPoint y: 180, distance: 86.9
type input "*****"
click at [897, 215] on icon "submit" at bounding box center [891, 212] width 10 height 10
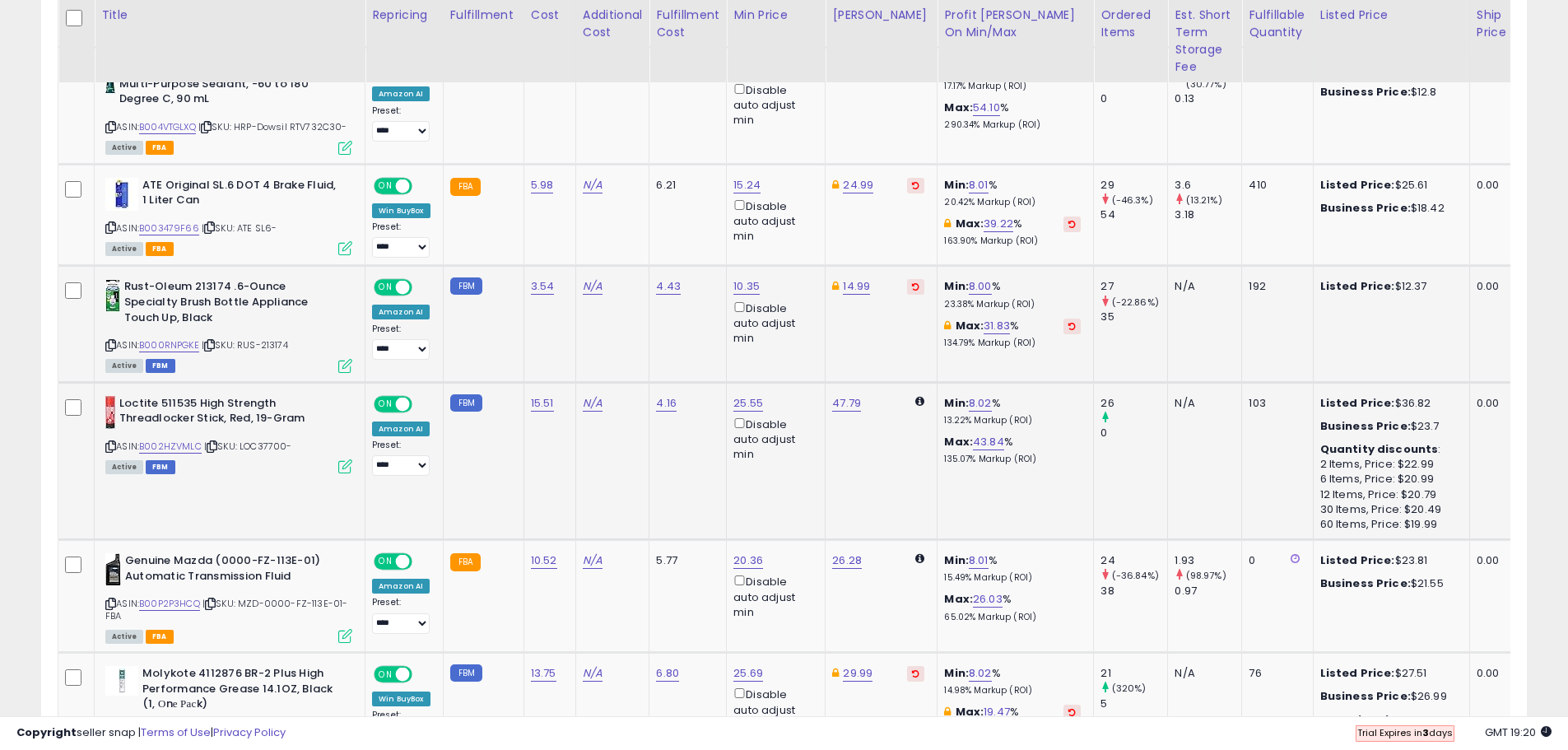
click at [217, 442] on icon at bounding box center [212, 446] width 10 height 9
click at [110, 442] on icon at bounding box center [110, 446] width 10 height 9
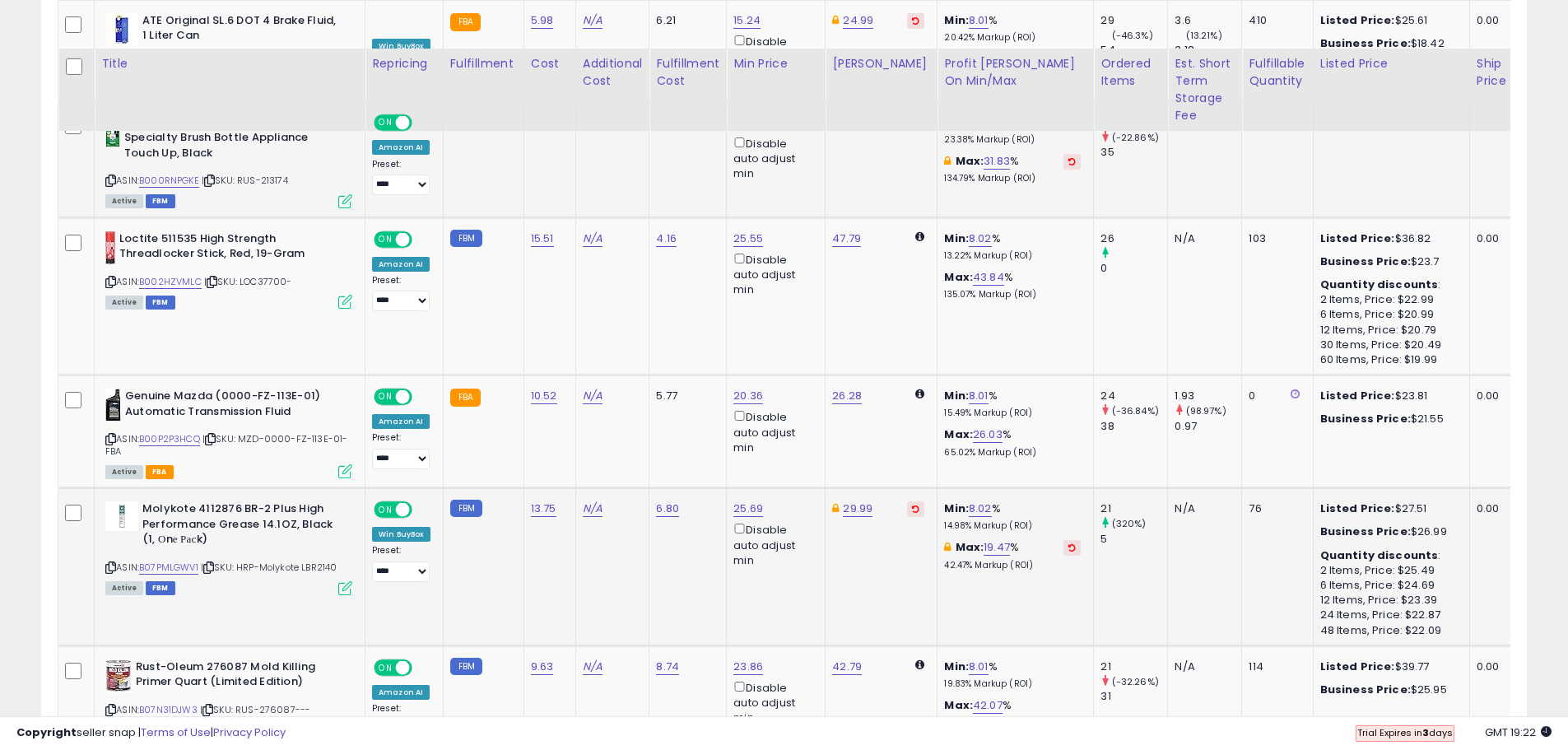
scroll to position [2148, 0]
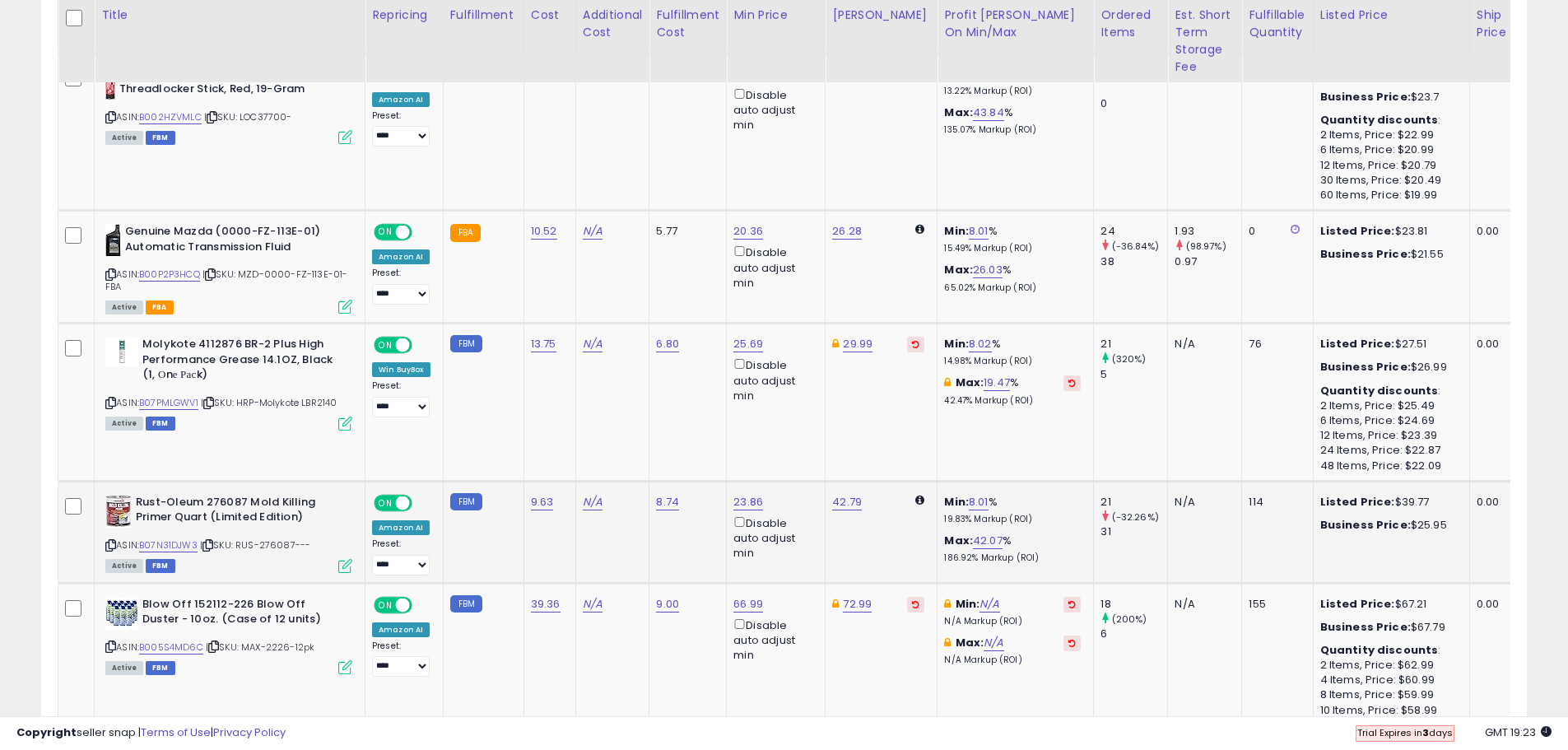
click at [209, 541] on icon at bounding box center [208, 546] width 10 height 9
drag, startPoint x: 109, startPoint y: 533, endPoint x: 119, endPoint y: 519, distance: 17.2
click at [109, 541] on icon at bounding box center [110, 546] width 10 height 9
drag, startPoint x: 741, startPoint y: 416, endPoint x: 655, endPoint y: 400, distance: 87.5
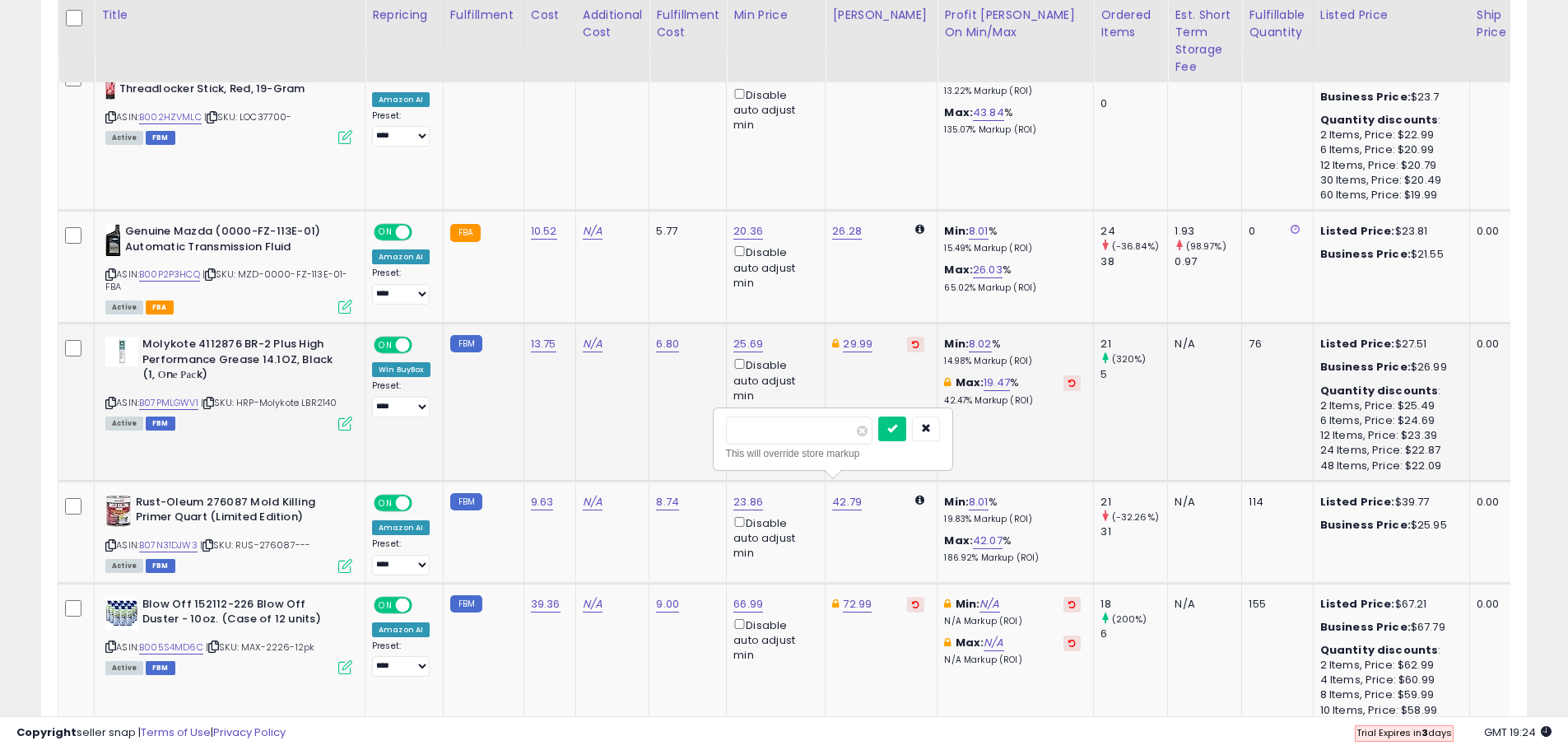
type input "*****"
click at [906, 421] on button "submit" at bounding box center [892, 429] width 28 height 24
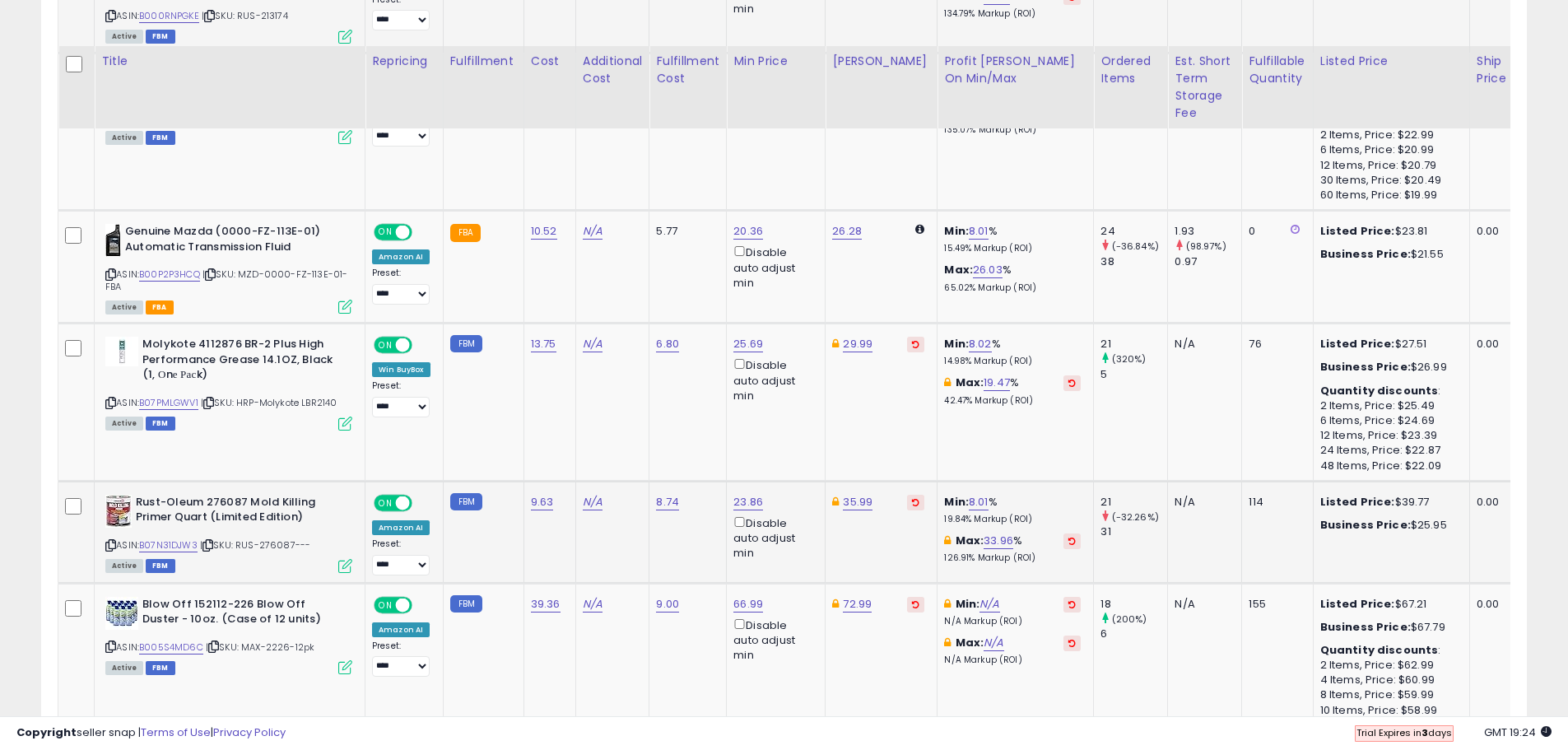
scroll to position [2230, 0]
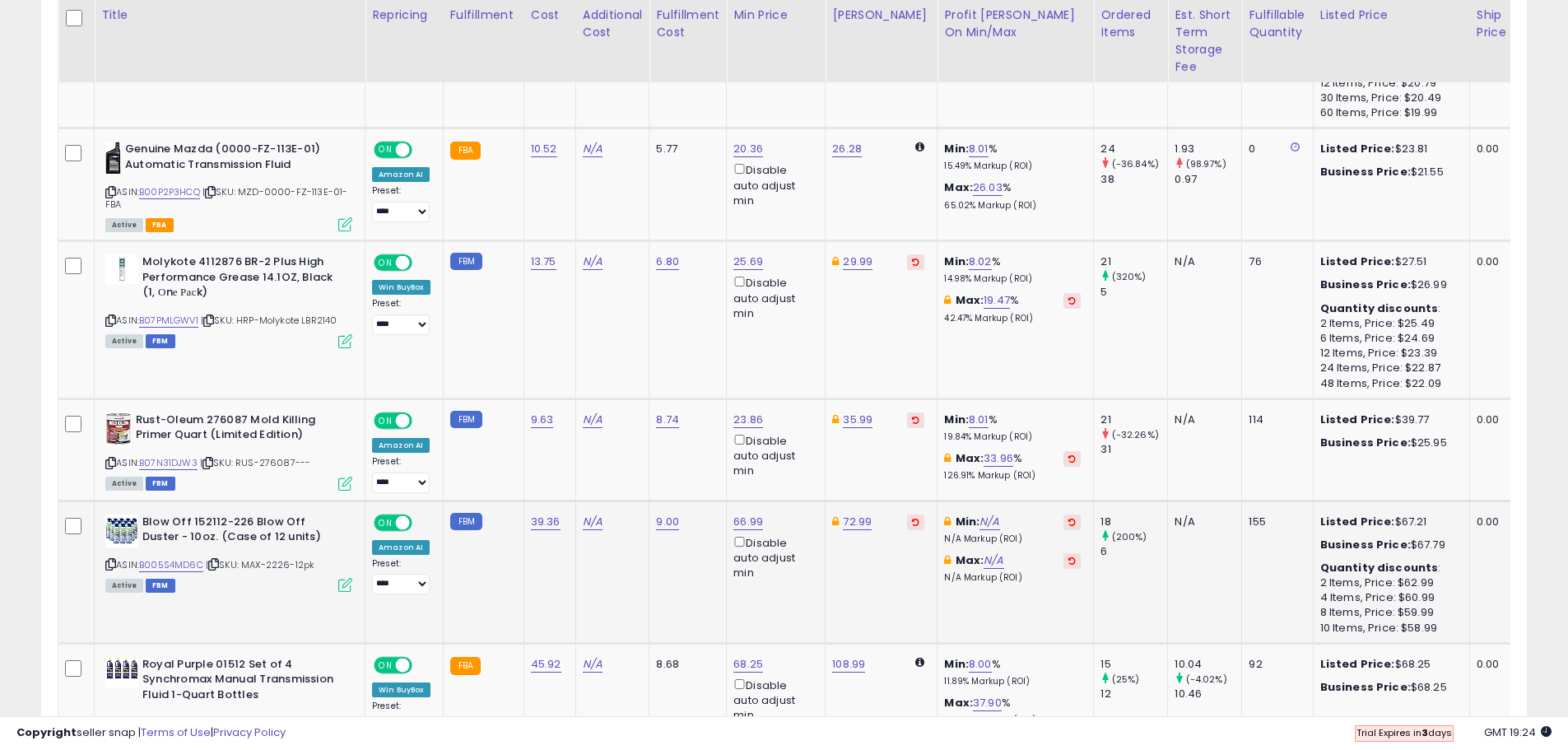
click at [218, 542] on div "ASIN: B005S4MD6C | SKU: MAX-2226-12pk Active FBM" at bounding box center [229, 552] width 247 height 77
click at [218, 559] on icon at bounding box center [213, 564] width 10 height 9
drag, startPoint x: 115, startPoint y: 551, endPoint x: 117, endPoint y: 532, distance: 19.1
click at [115, 559] on icon at bounding box center [110, 564] width 10 height 9
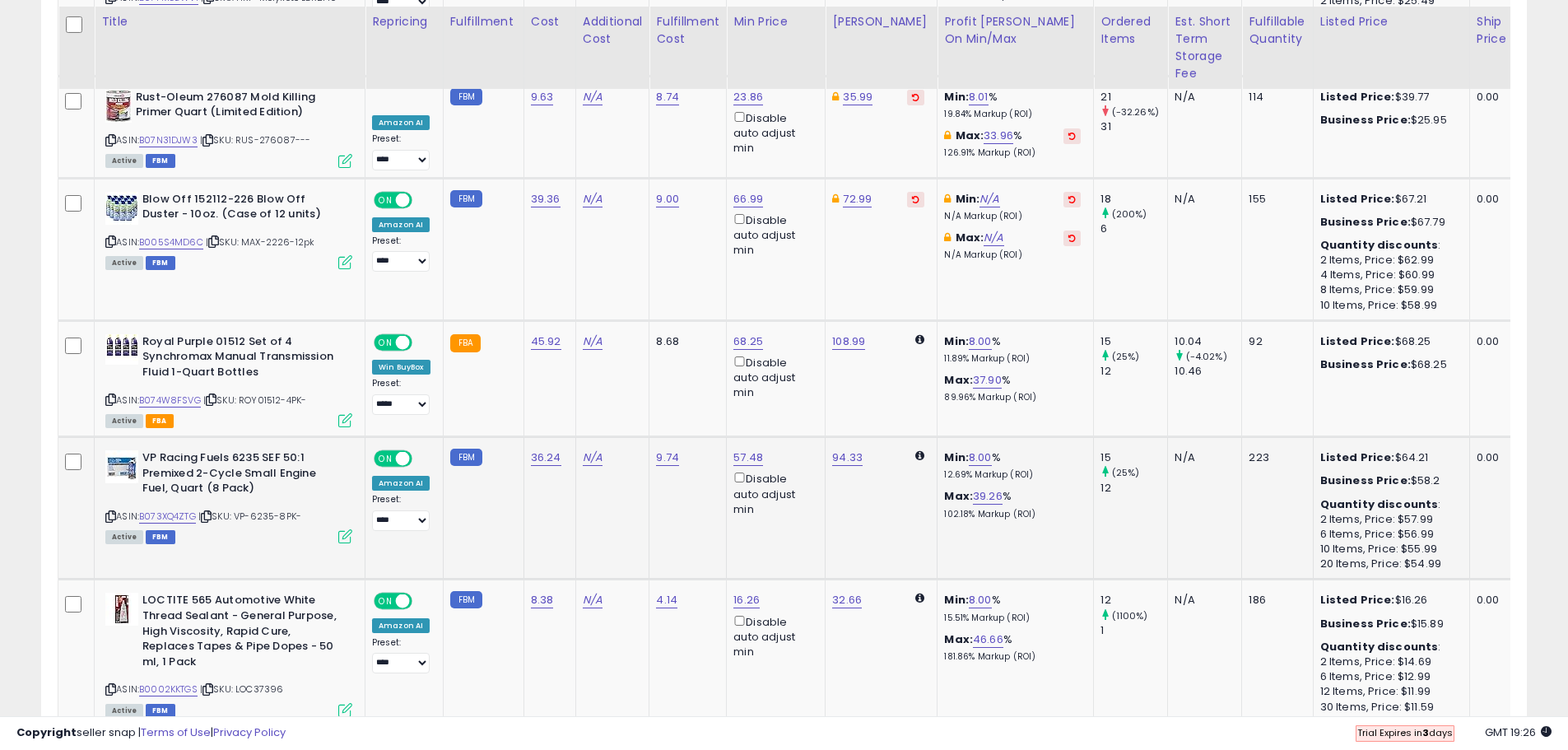
scroll to position [2560, 0]
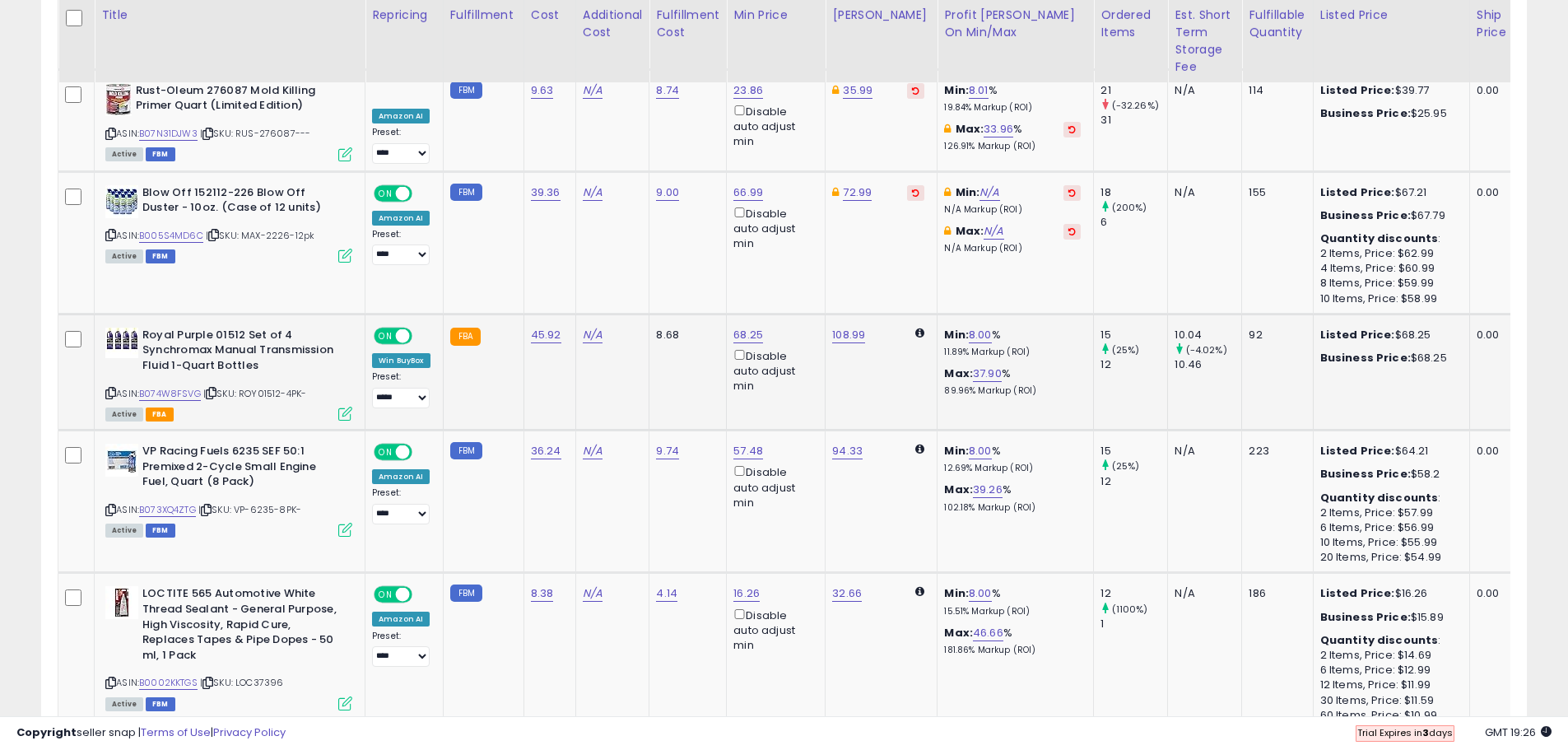
click at [217, 389] on icon at bounding box center [211, 393] width 10 height 9
drag, startPoint x: 212, startPoint y: 497, endPoint x: 226, endPoint y: 496, distance: 14.0
click at [211, 506] on icon at bounding box center [206, 510] width 10 height 9
drag, startPoint x: 110, startPoint y: 498, endPoint x: 117, endPoint y: 482, distance: 17.5
click at [109, 506] on icon at bounding box center [110, 510] width 10 height 9
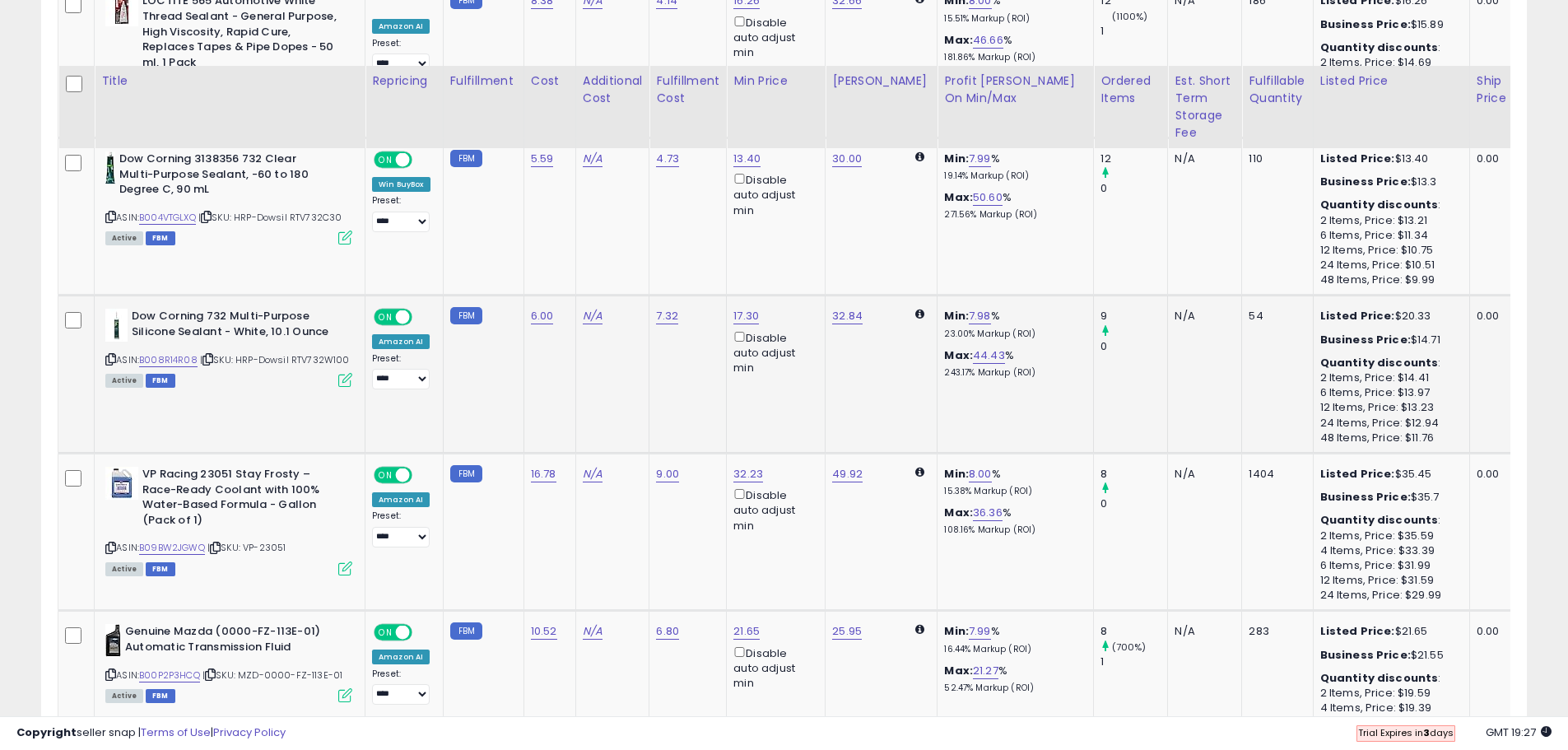
scroll to position [3218, 0]
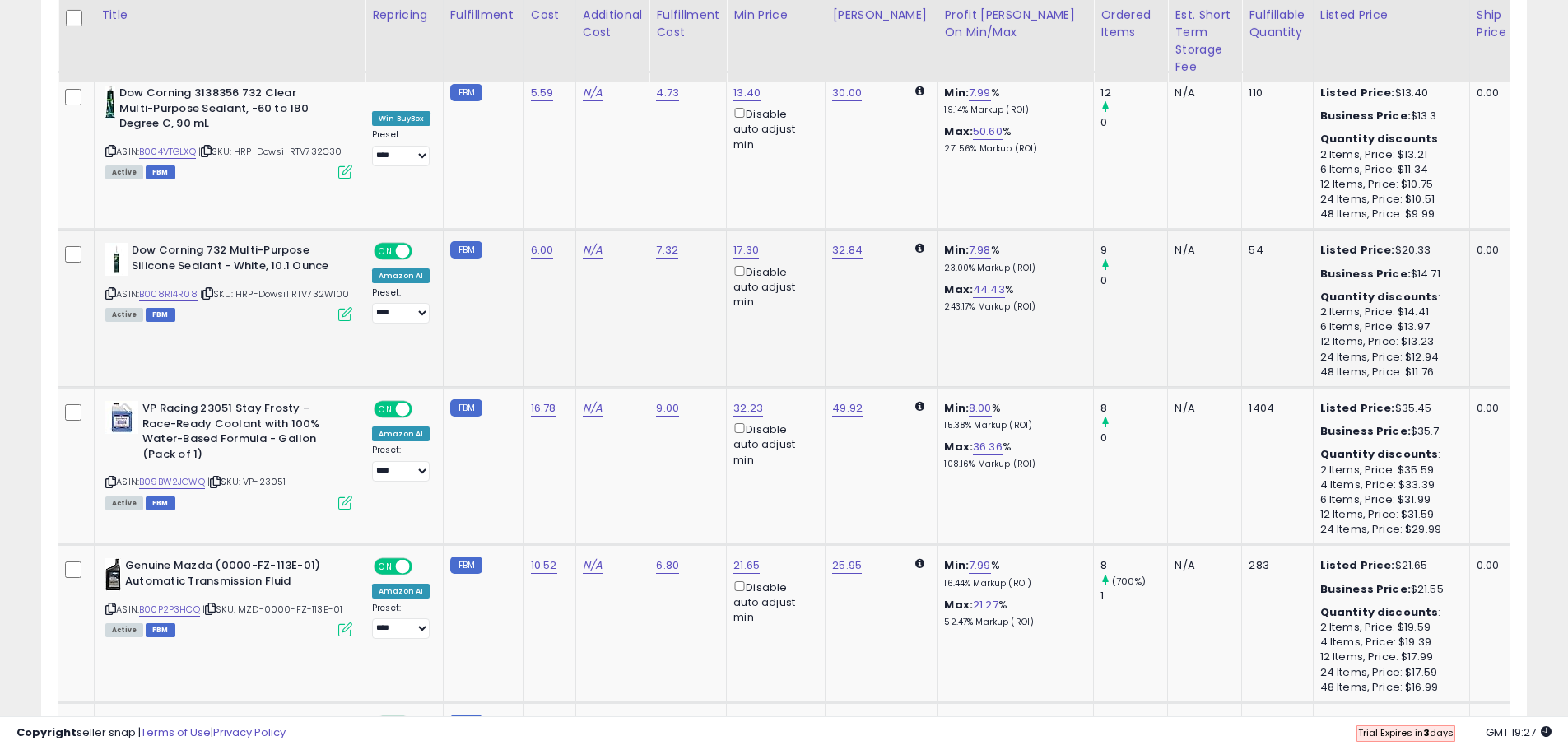
click at [210, 289] on icon at bounding box center [208, 293] width 10 height 9
click at [111, 289] on icon at bounding box center [110, 293] width 10 height 9
type input "*"
type input "*****"
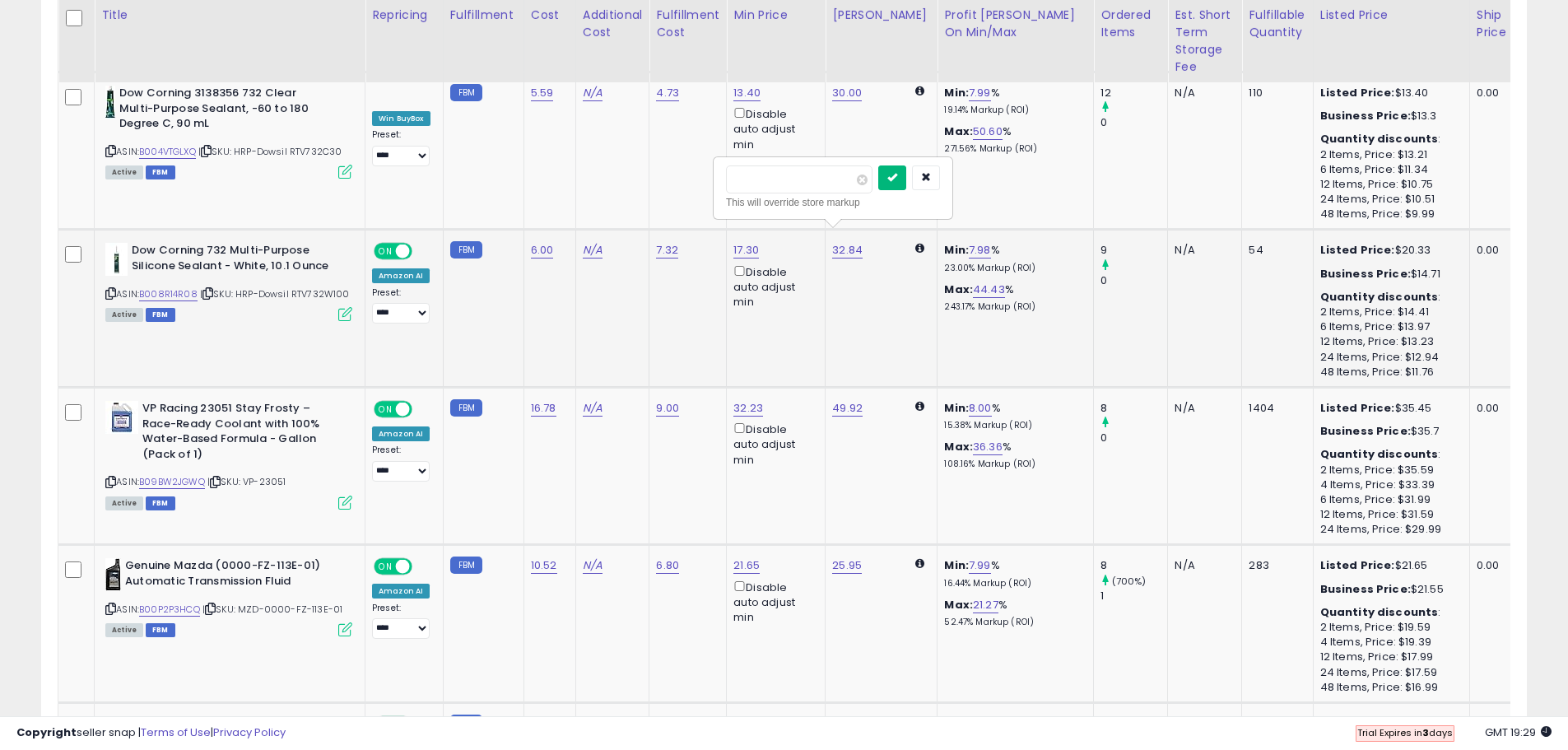
click at [906, 187] on button "submit" at bounding box center [892, 177] width 28 height 24
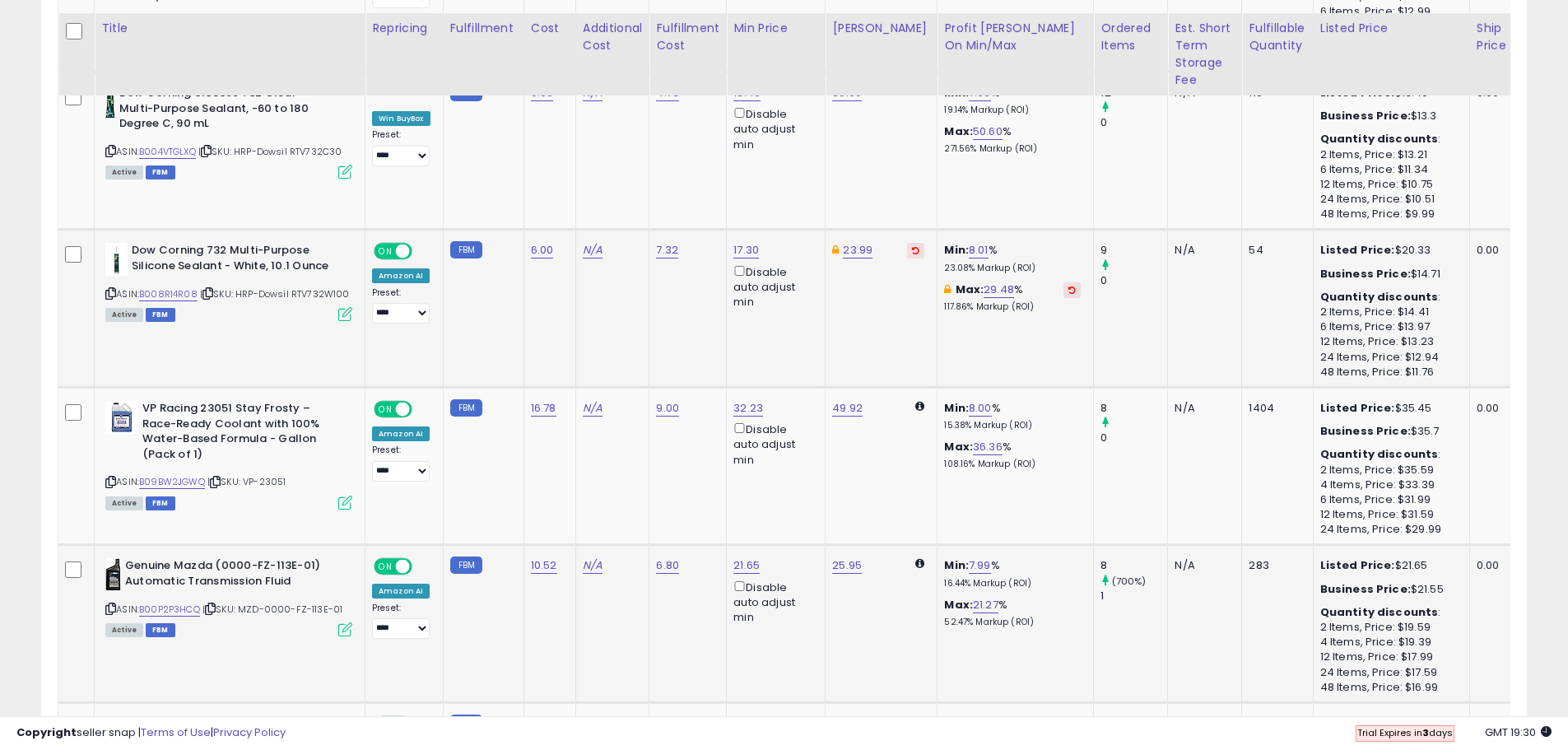
scroll to position [3383, 0]
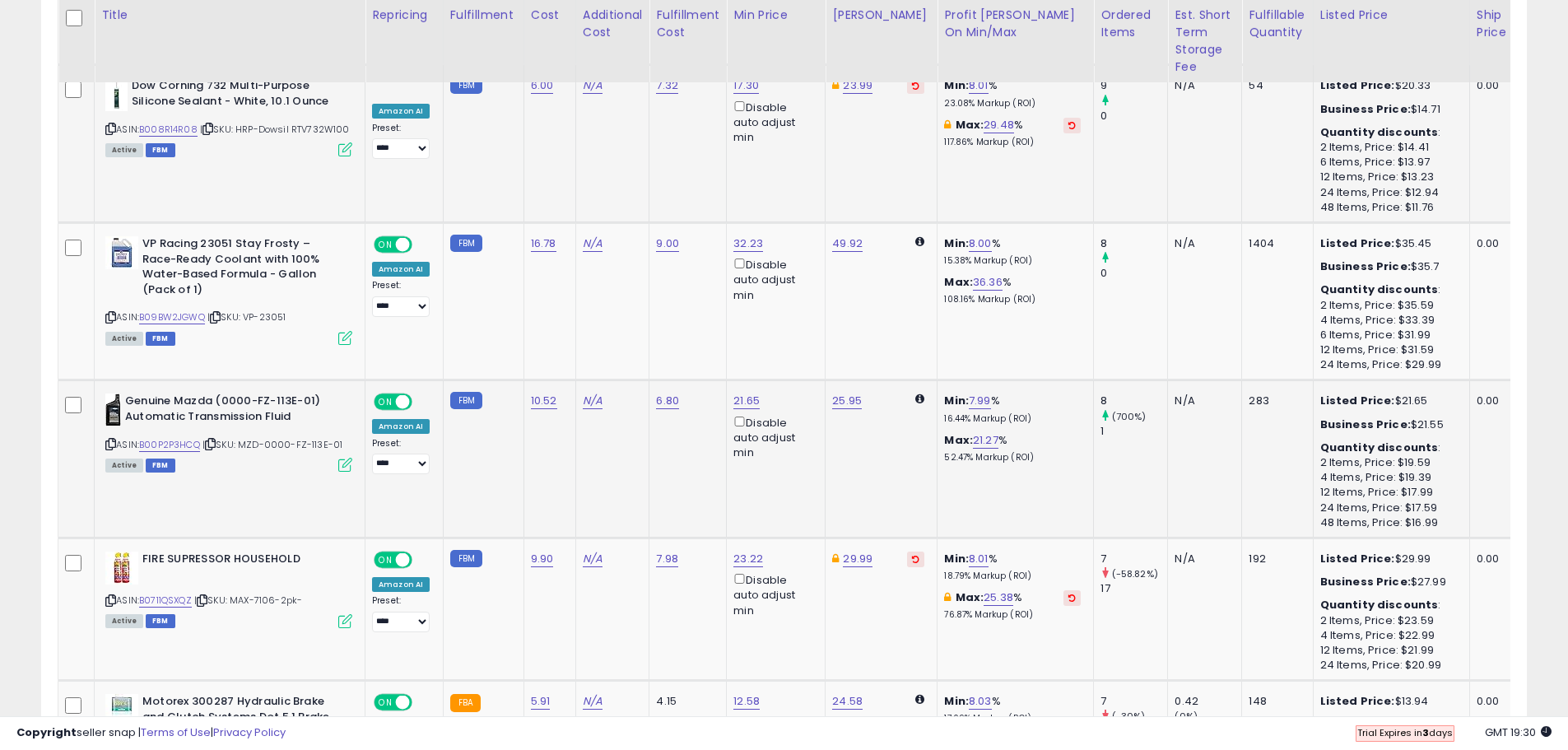
click at [219, 438] on span "| SKU: MZD-0000-FZ-113E-01" at bounding box center [272, 444] width 140 height 13
click at [216, 439] on icon at bounding box center [210, 444] width 10 height 9
click at [107, 439] on icon at bounding box center [110, 444] width 10 height 9
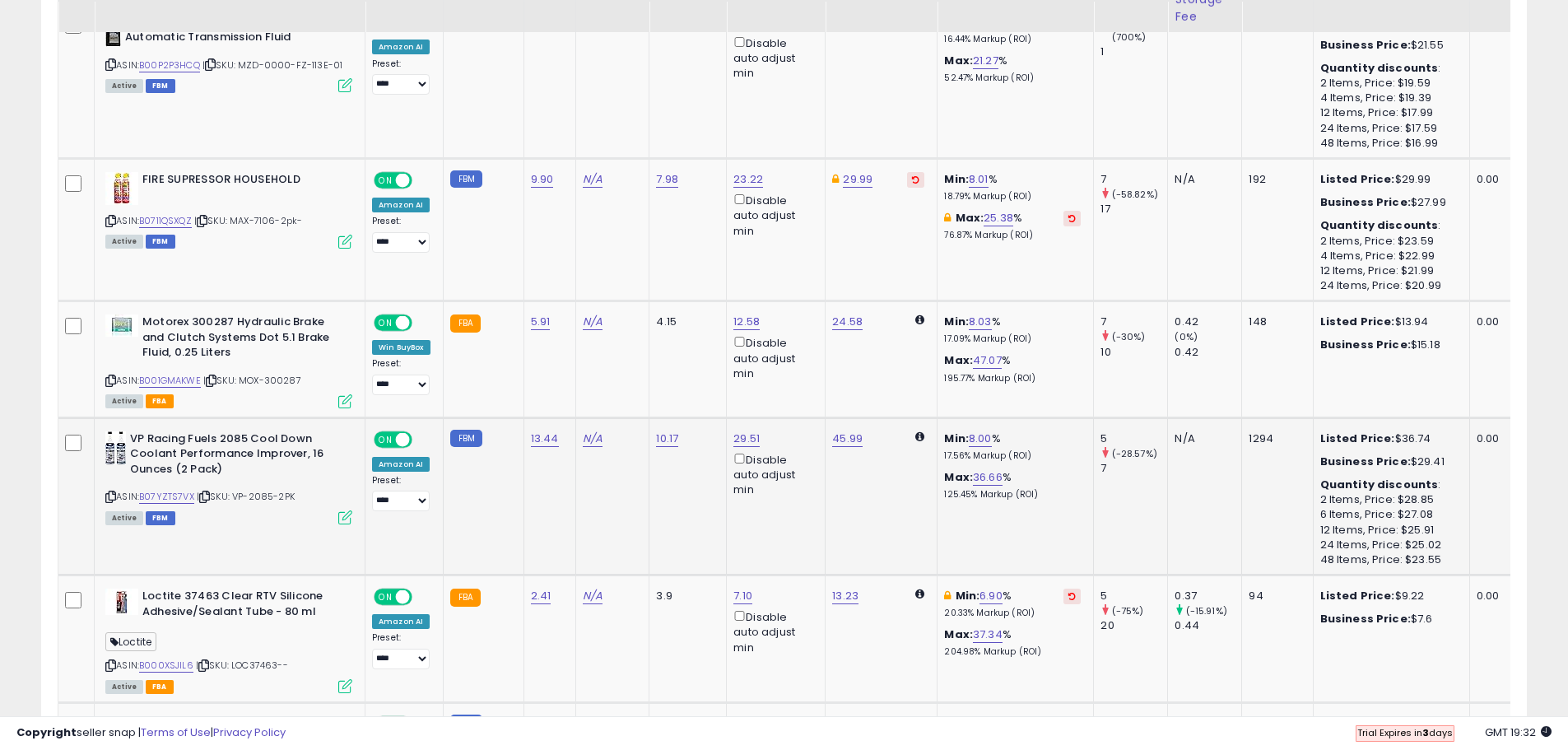
scroll to position [3877, 0]
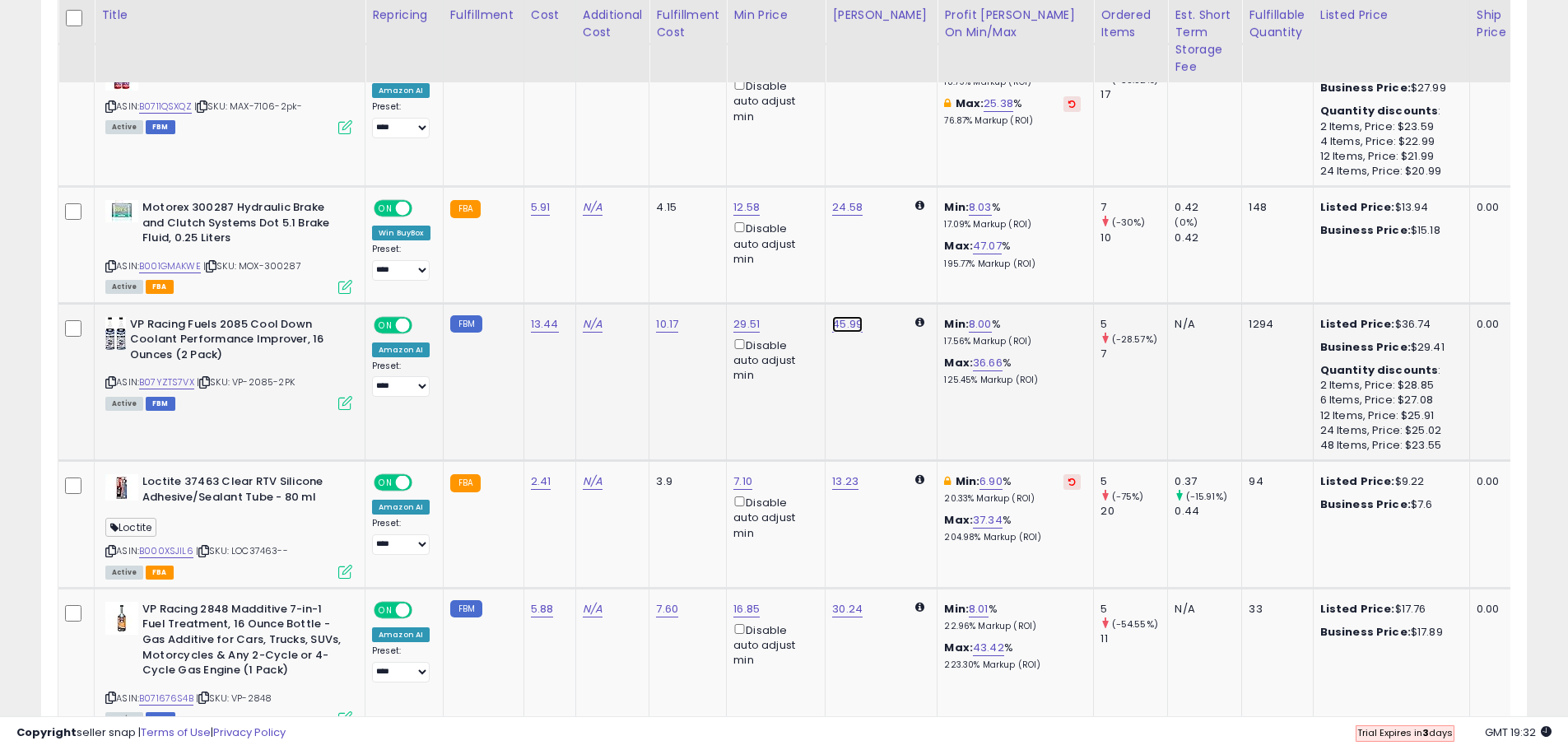
type input "*"
type input "*****"
click at [906, 258] on button "submit" at bounding box center [892, 251] width 28 height 24
click at [210, 378] on icon at bounding box center [204, 382] width 10 height 9
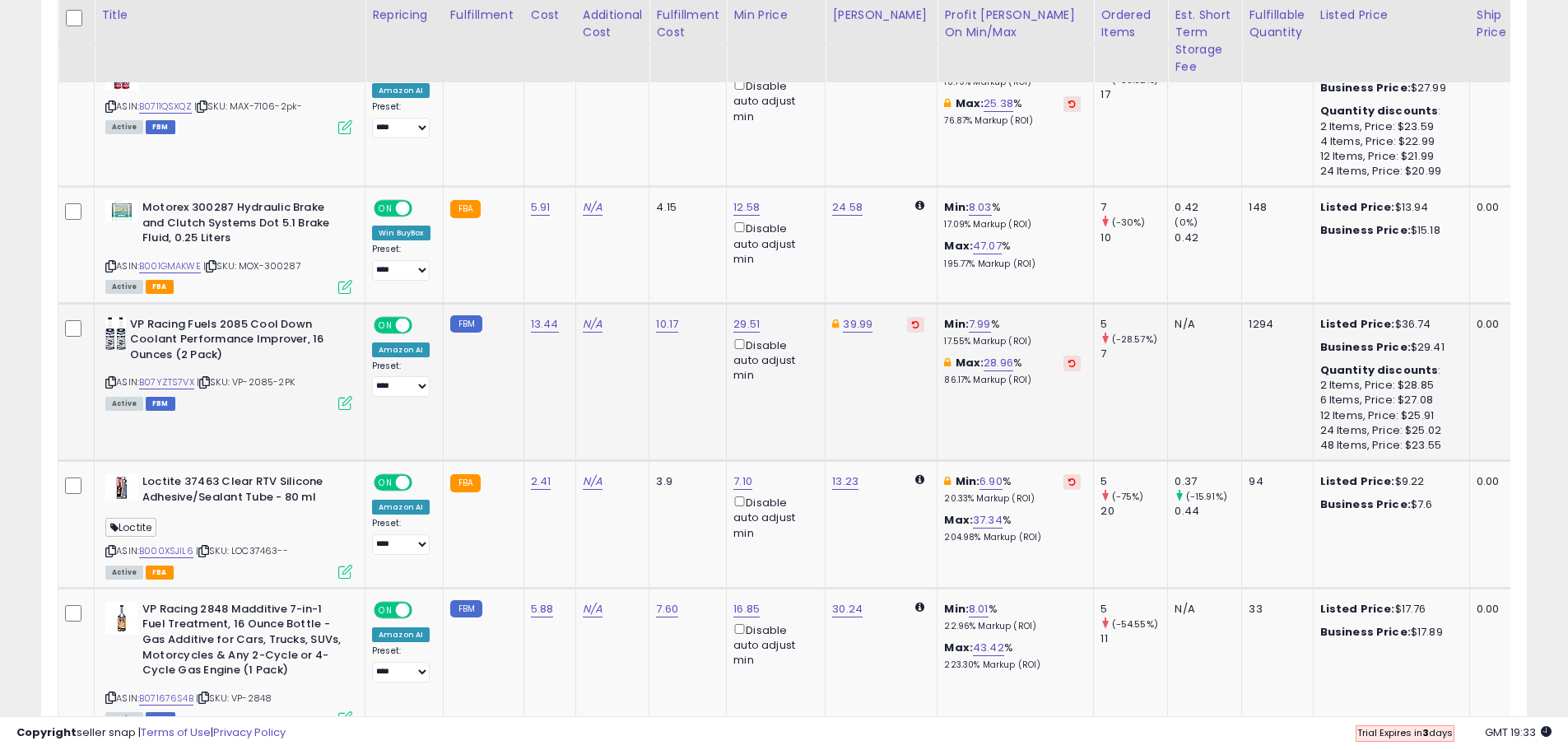
click at [112, 378] on icon at bounding box center [110, 382] width 10 height 9
drag, startPoint x: 791, startPoint y: 256, endPoint x: 647, endPoint y: 262, distance: 144.1
click at [647, 262] on tbody "**********" at bounding box center [1225, 273] width 2335 height 6537
type input "*****"
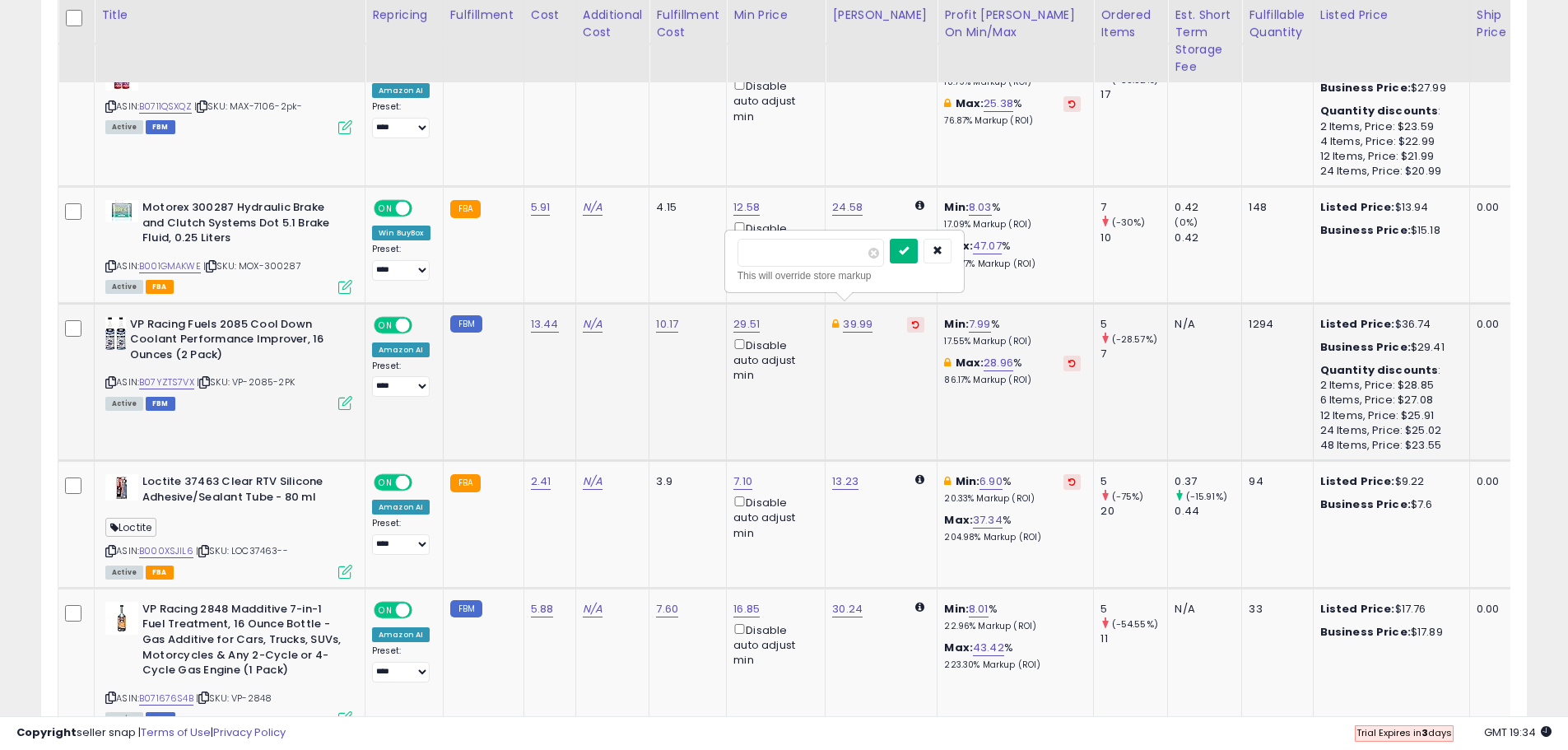
click at [909, 255] on icon "submit" at bounding box center [903, 250] width 10 height 10
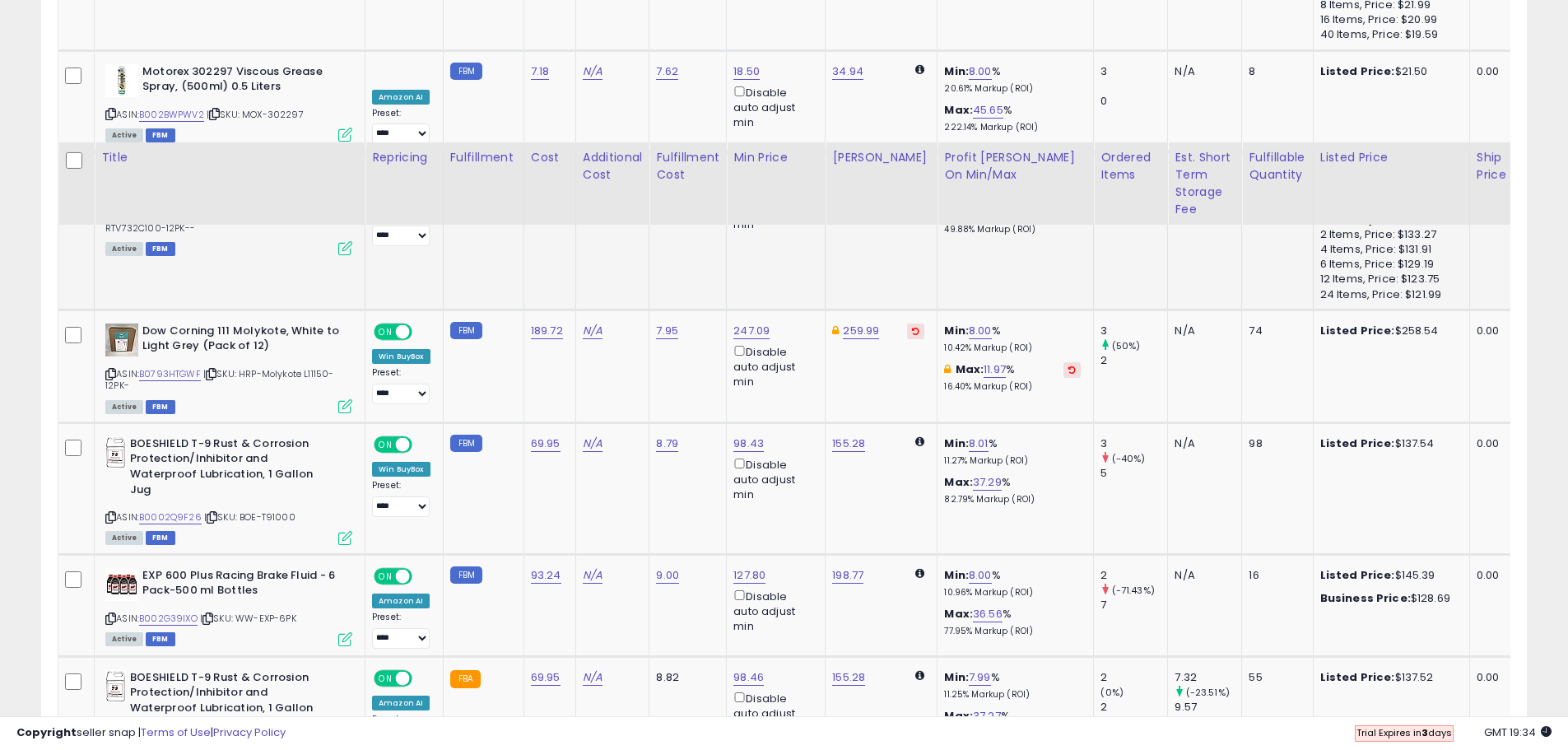
scroll to position [5276, 0]
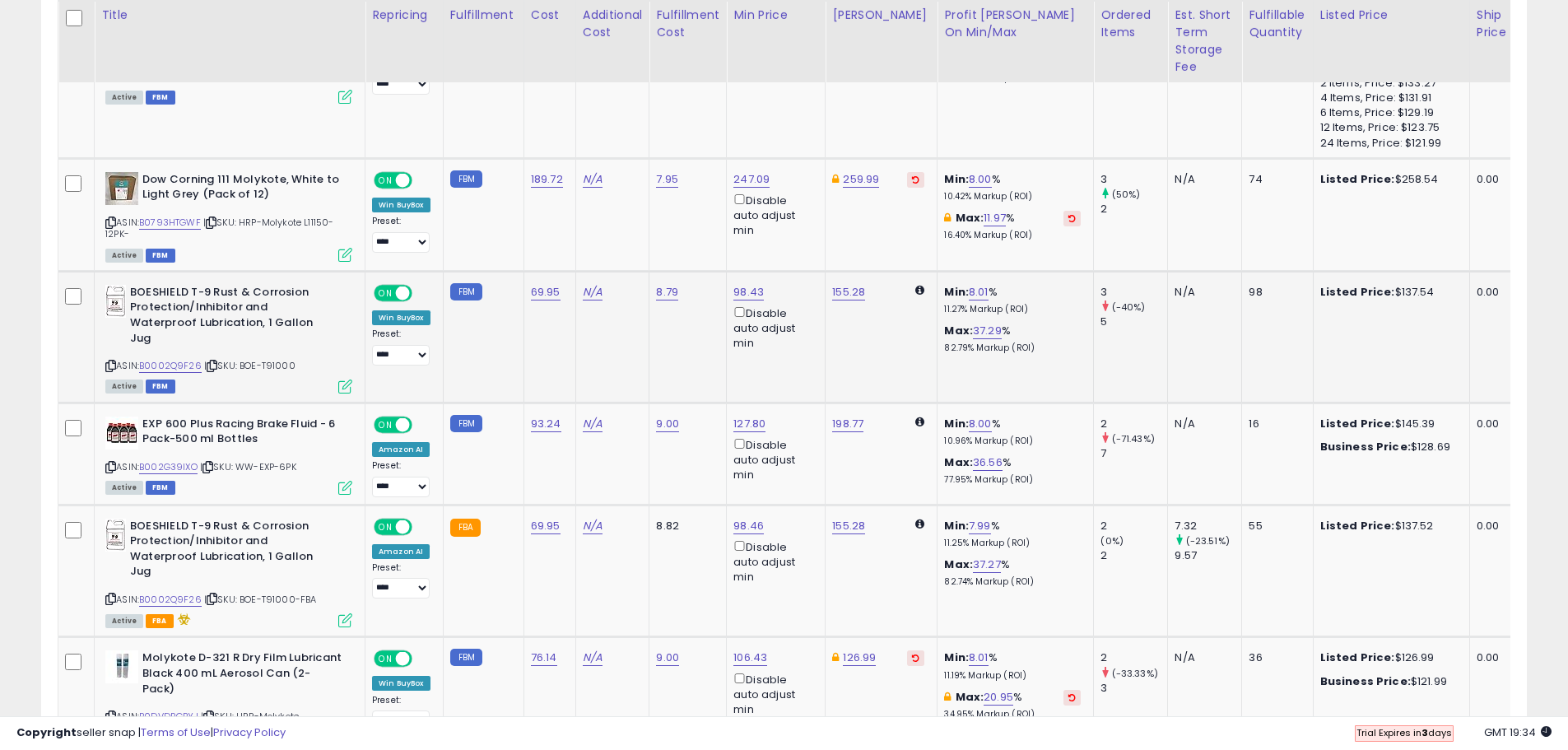
click at [105, 356] on div "BOESHIELD T-9 Rust & Corrosion Protection/Inhibitor and Waterproof Lubrication,…" at bounding box center [226, 338] width 251 height 107
click at [111, 361] on icon at bounding box center [110, 365] width 10 height 9
click at [210, 594] on icon at bounding box center [212, 599] width 10 height 9
drag, startPoint x: 785, startPoint y: 452, endPoint x: 504, endPoint y: 409, distance: 284.3
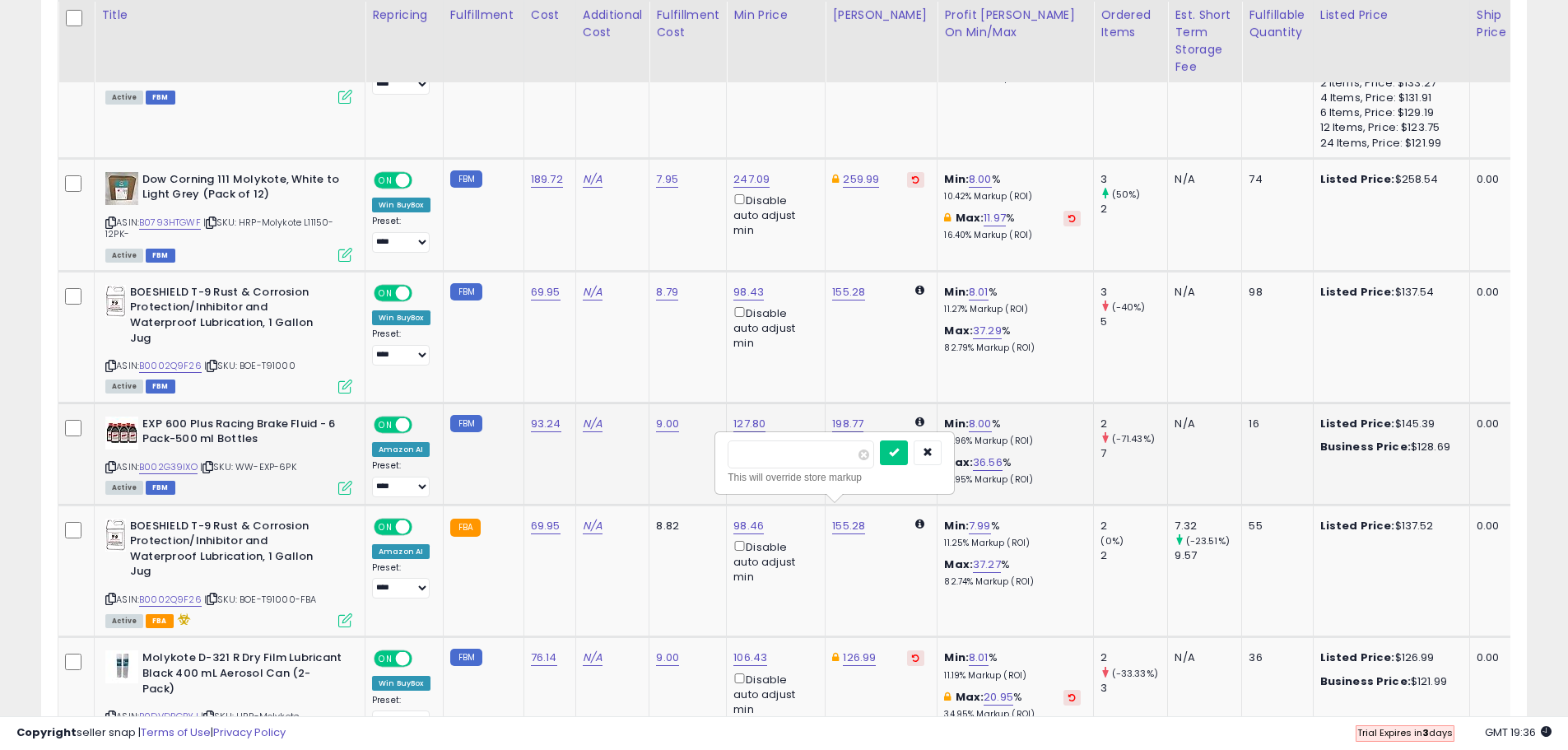
type input "******"
click at [908, 452] on button "submit" at bounding box center [894, 452] width 28 height 24
click at [110, 594] on icon at bounding box center [110, 599] width 10 height 9
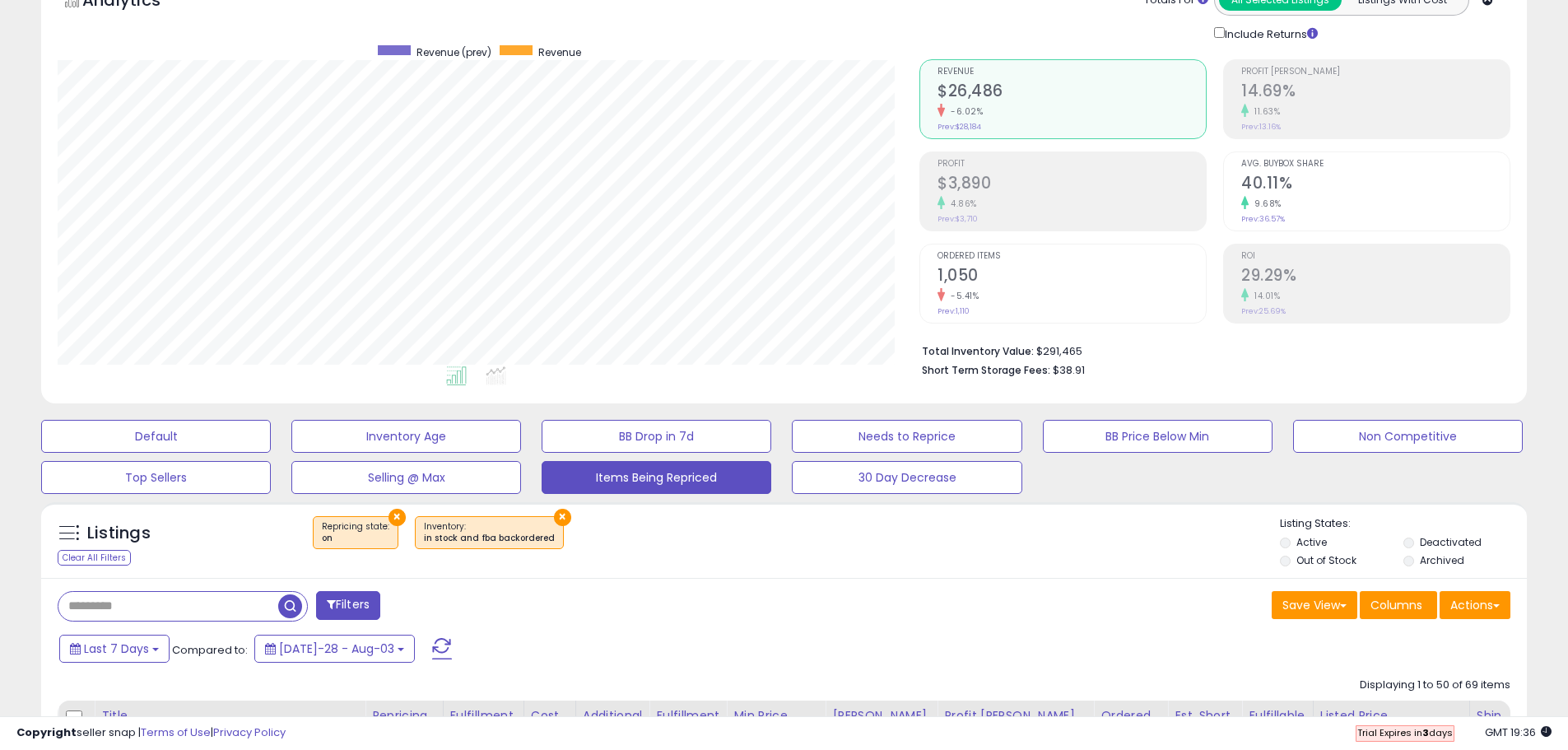
scroll to position [164, 0]
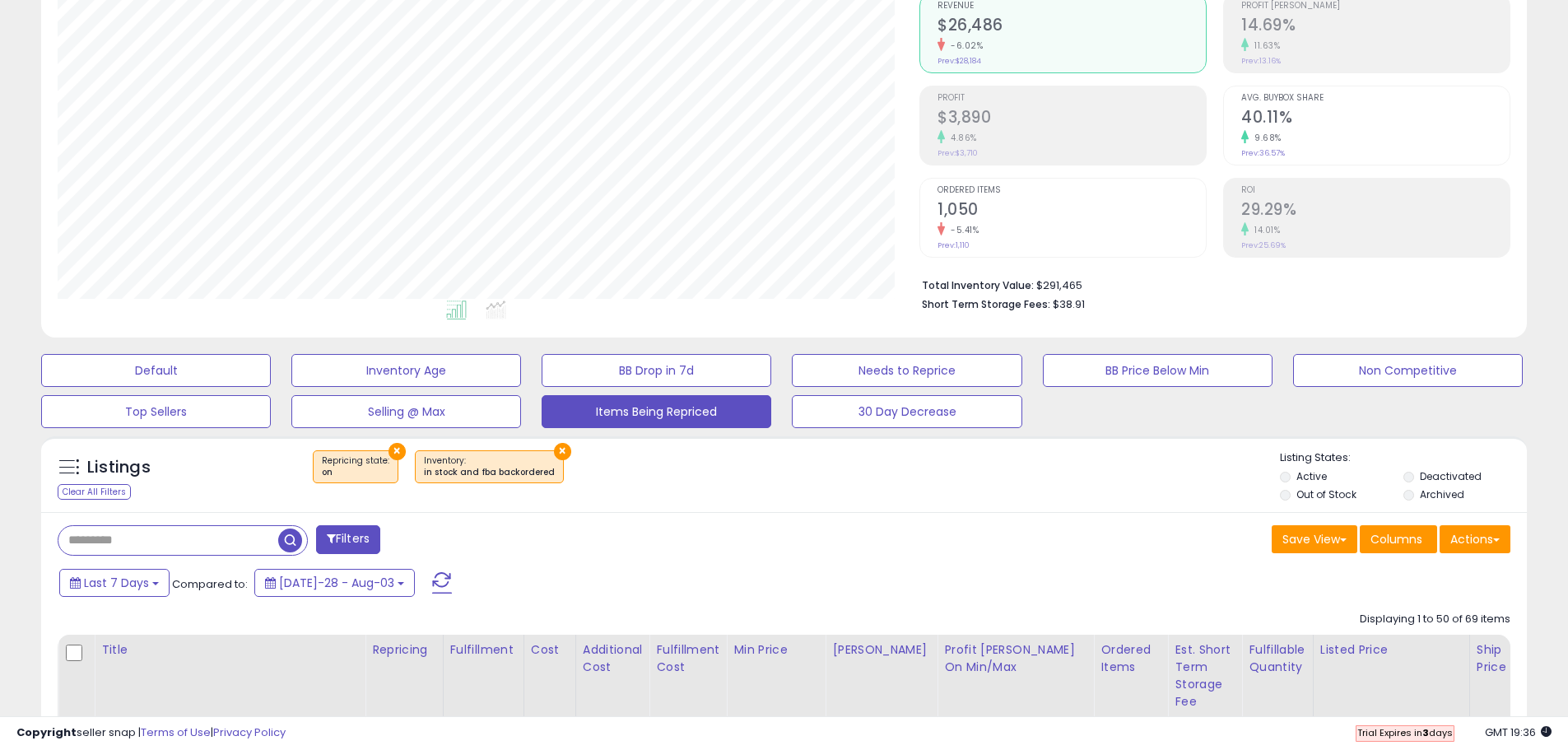
click at [130, 550] on input "text" at bounding box center [168, 540] width 220 height 29
paste input "**********"
type input "**********"
click at [422, 528] on span "button" at bounding box center [432, 539] width 23 height 23
click at [0, 0] on div "Retrieving listings data.." at bounding box center [0, 0] width 0 height 0
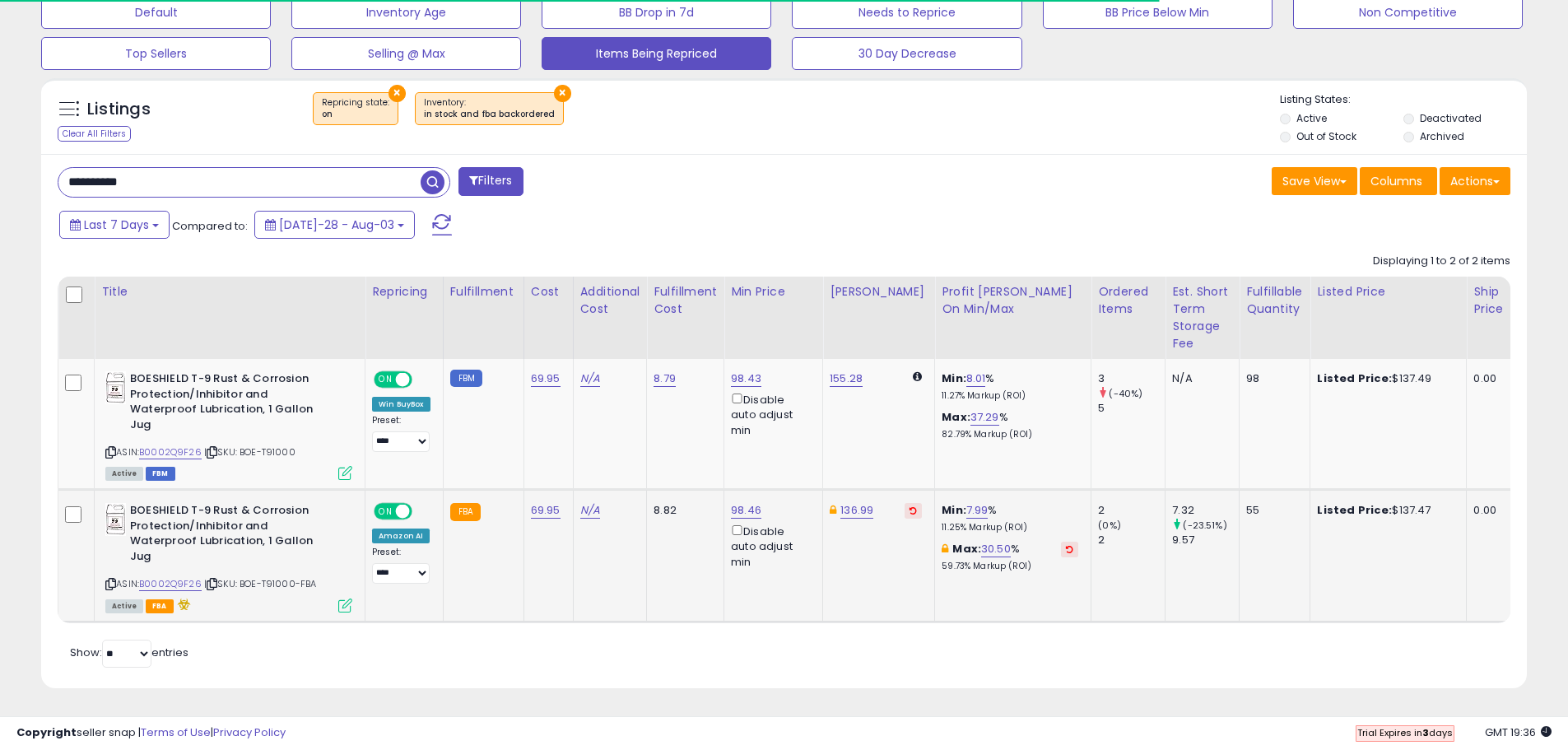
scroll to position [338, 862]
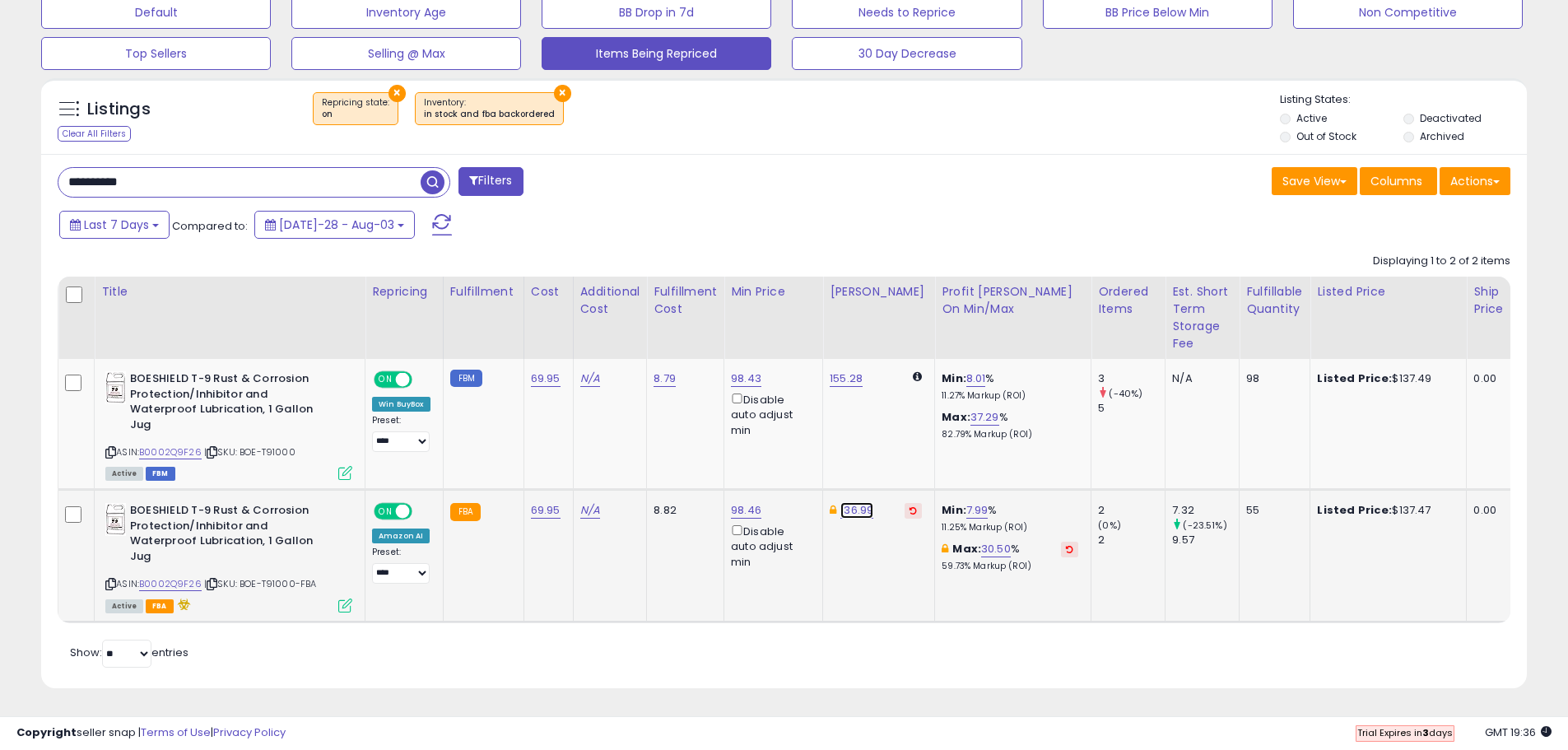
click at [842, 502] on link "136.99" at bounding box center [857, 510] width 33 height 17
click at [853, 371] on link "155.28" at bounding box center [846, 378] width 33 height 17
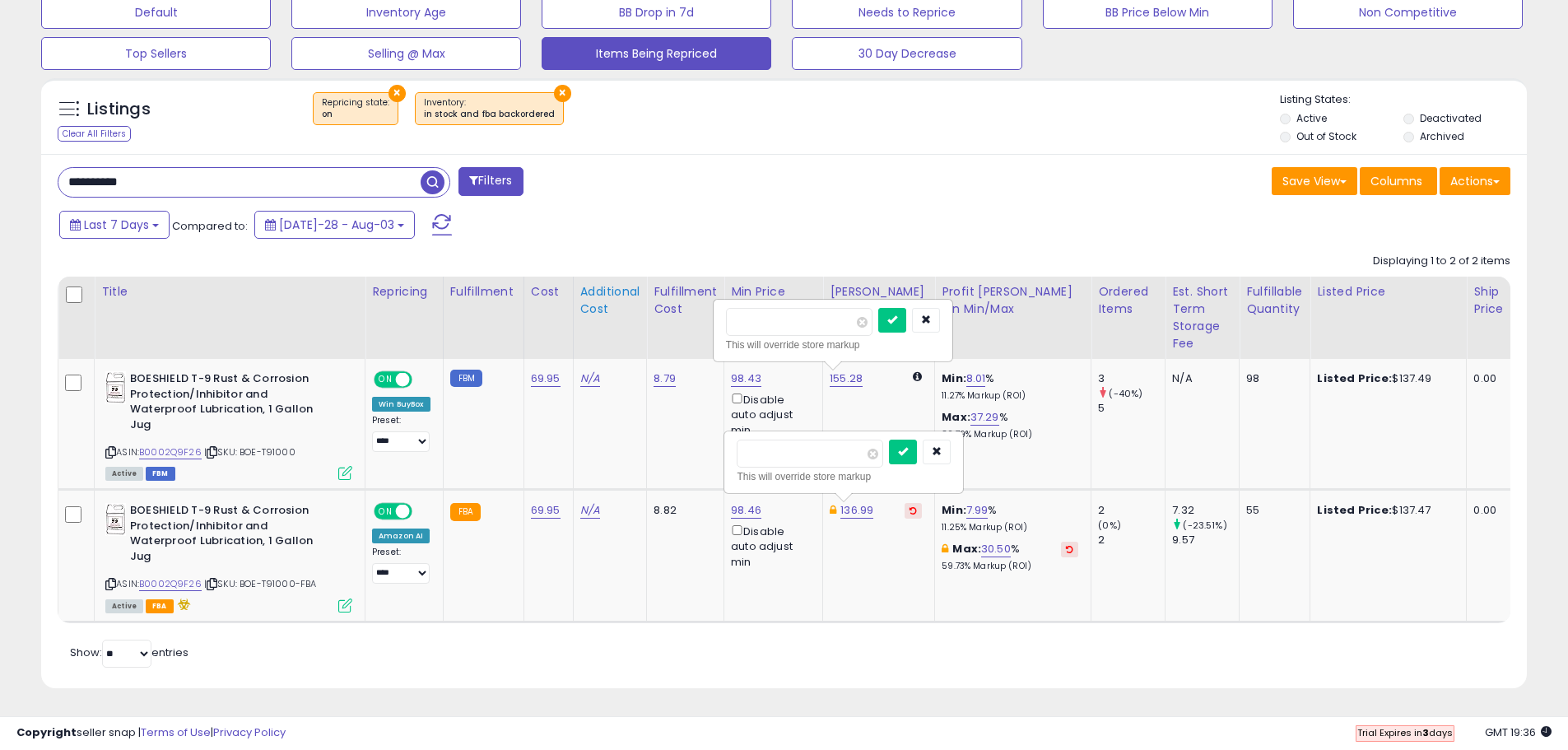
drag, startPoint x: 787, startPoint y: 307, endPoint x: 599, endPoint y: 302, distance: 188.1
click at [599, 302] on table "Title Repricing" at bounding box center [1224, 450] width 2333 height 346
type input "******"
click at [906, 308] on button "submit" at bounding box center [892, 320] width 28 height 24
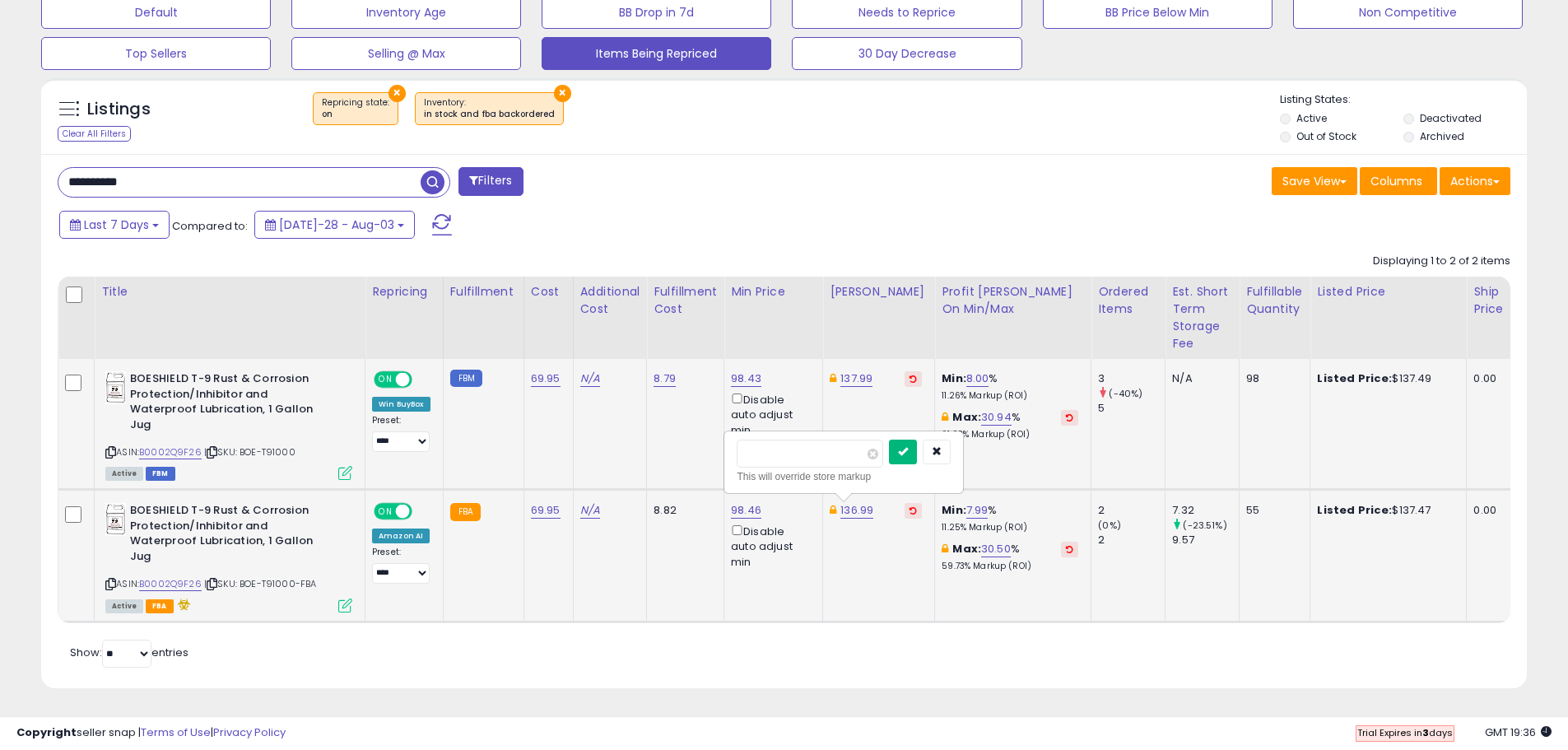
click at [917, 441] on button "submit" at bounding box center [903, 452] width 28 height 24
